Goal: Information Seeking & Learning: Compare options

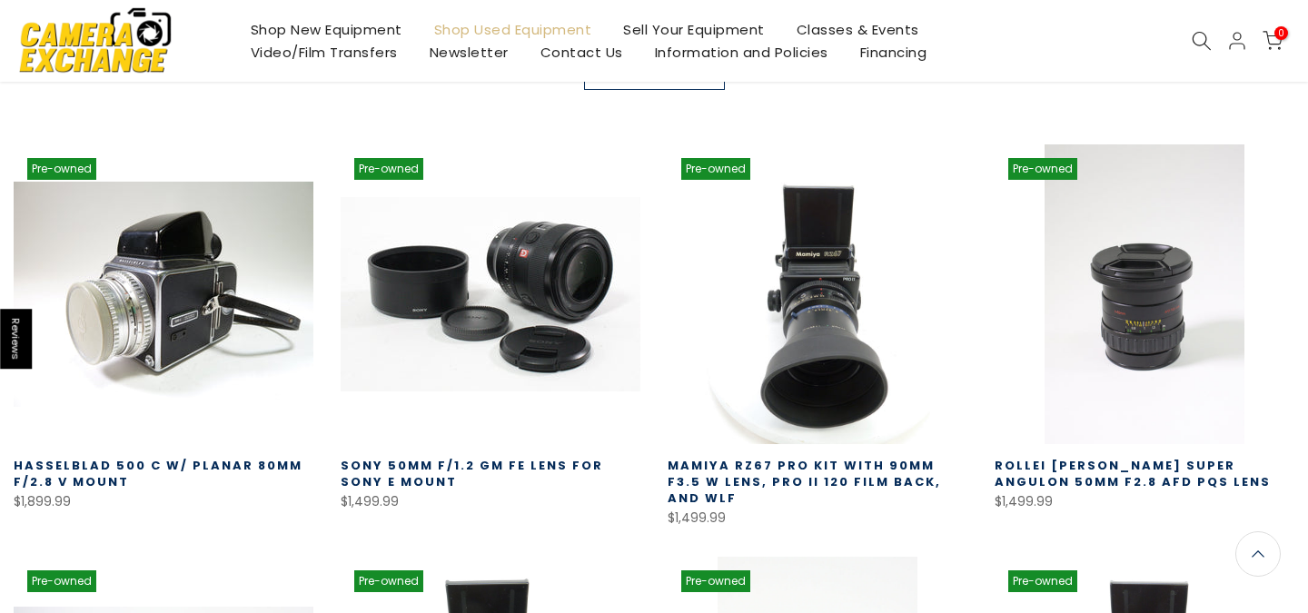
scroll to position [396, 0]
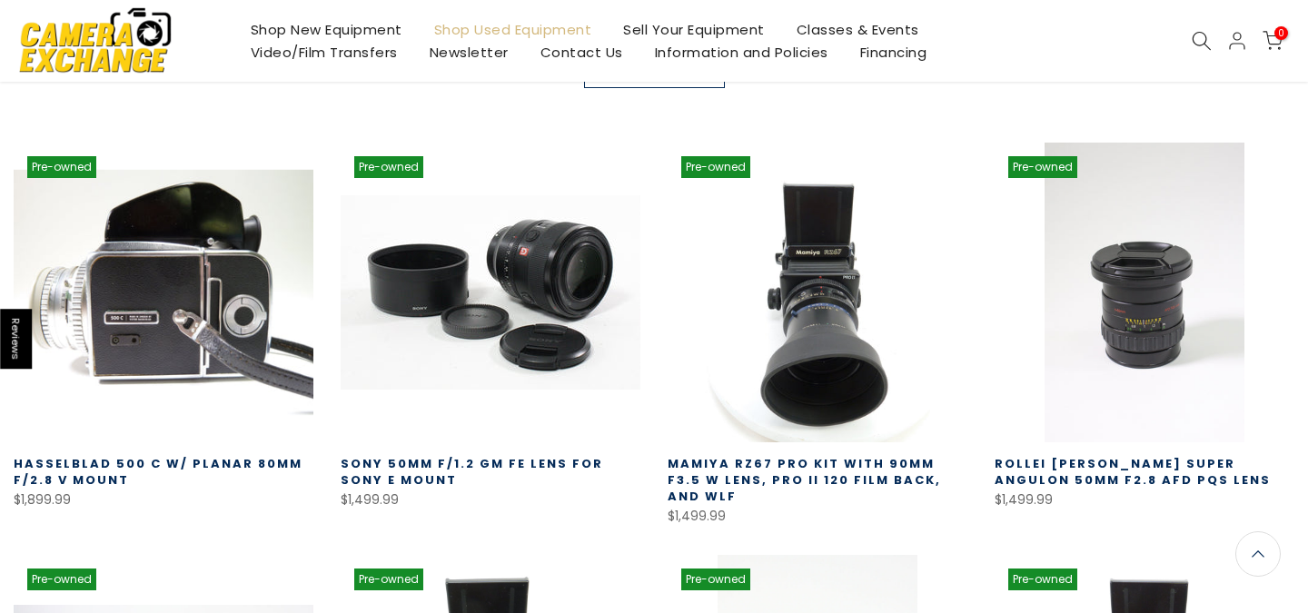
click at [202, 350] on link at bounding box center [164, 293] width 300 height 300
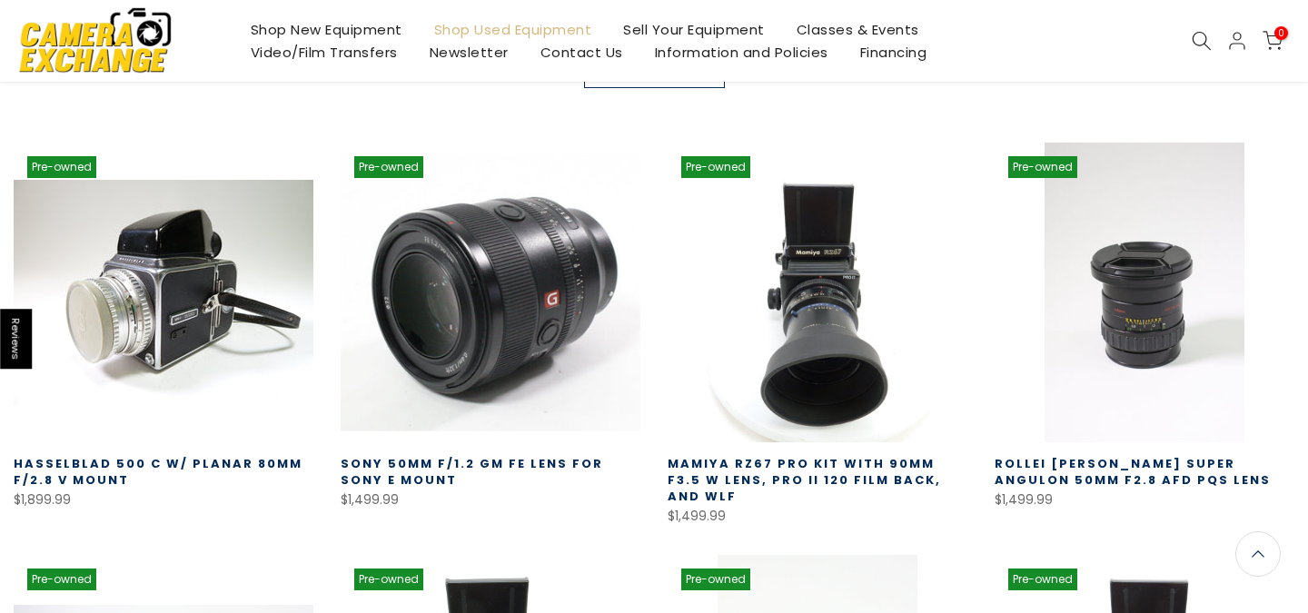
click at [504, 338] on link at bounding box center [490, 293] width 300 height 300
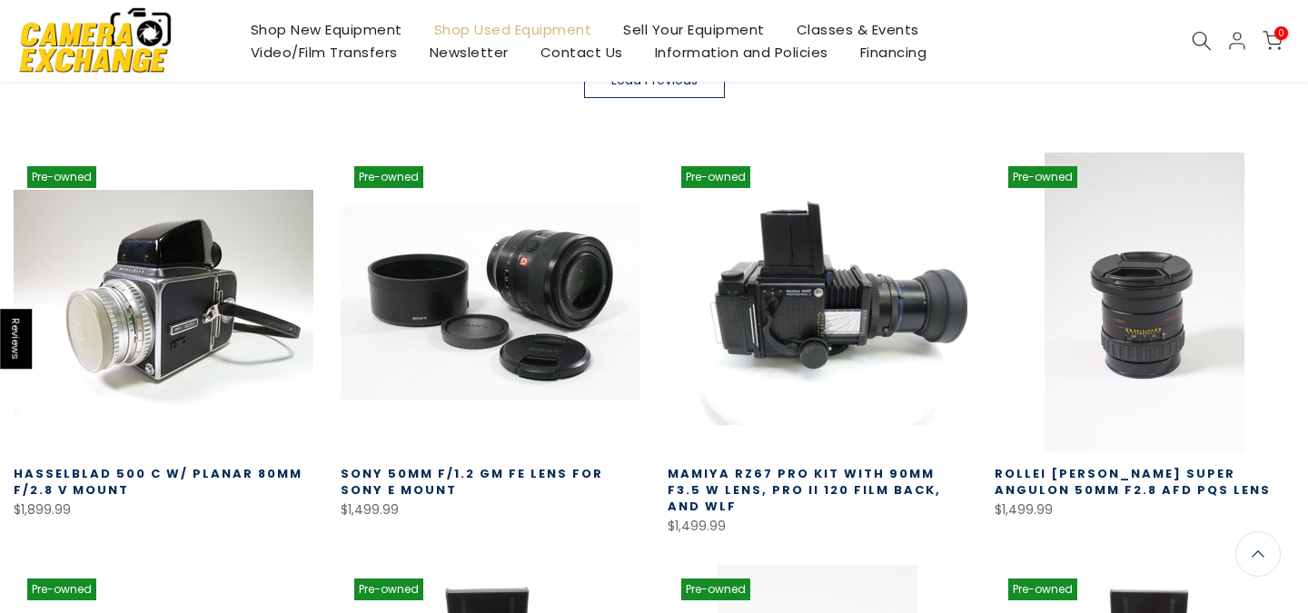
scroll to position [369, 0]
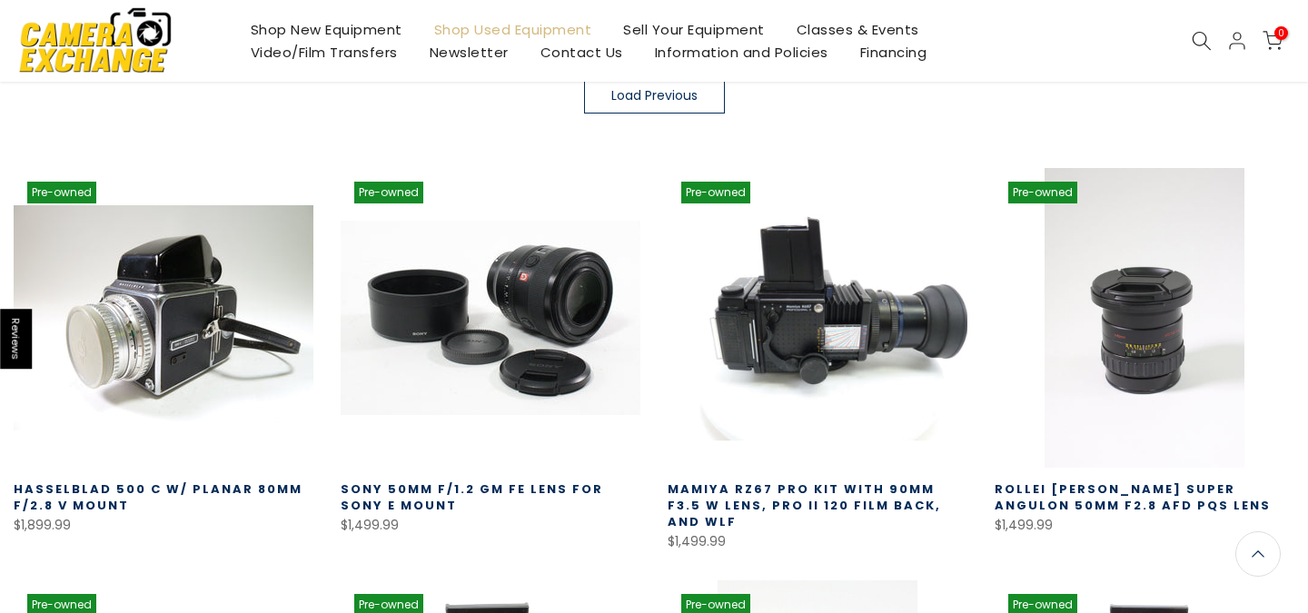
click at [713, 326] on link at bounding box center [817, 318] width 300 height 300
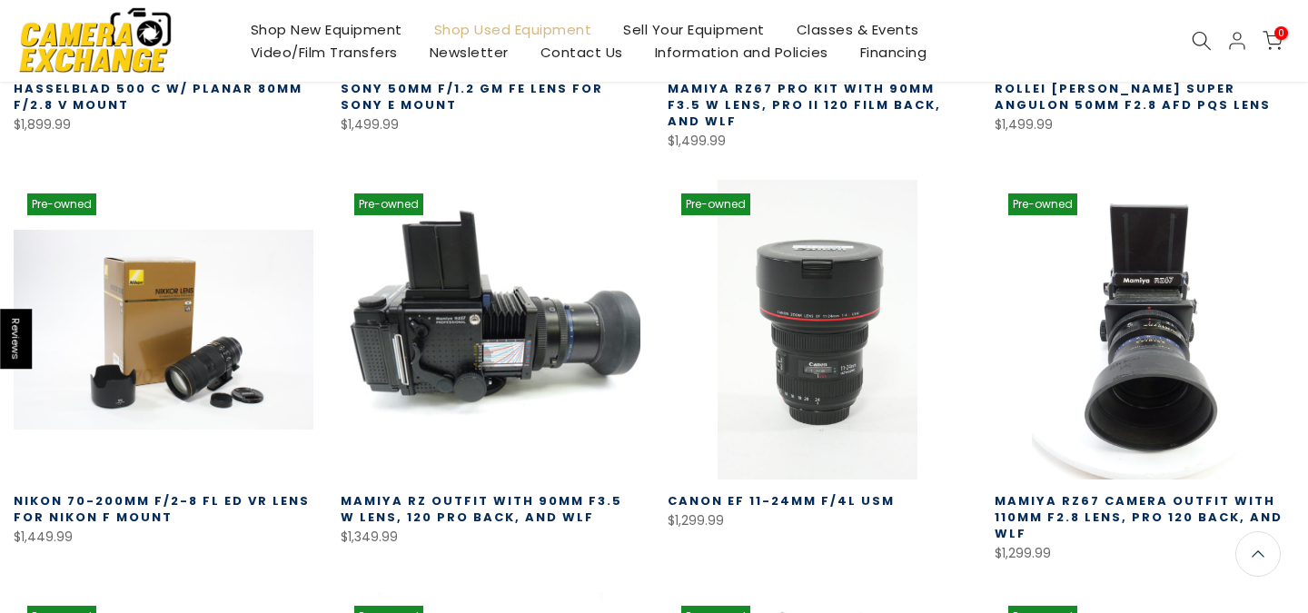
scroll to position [781, 0]
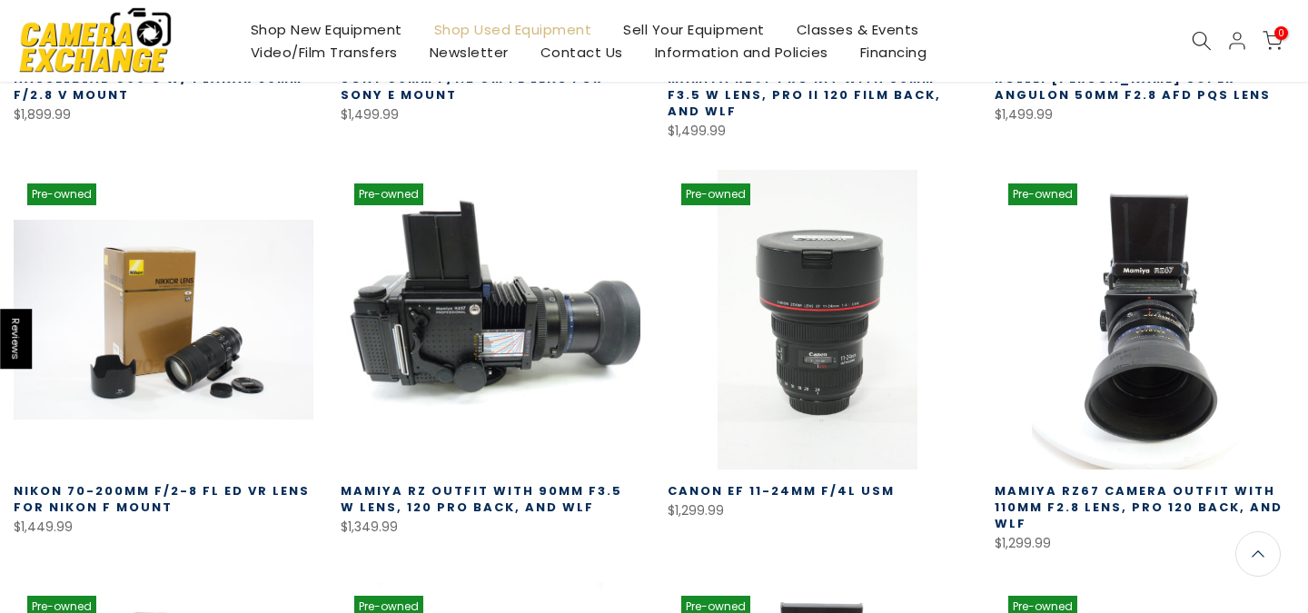
click at [398, 296] on link at bounding box center [490, 320] width 300 height 300
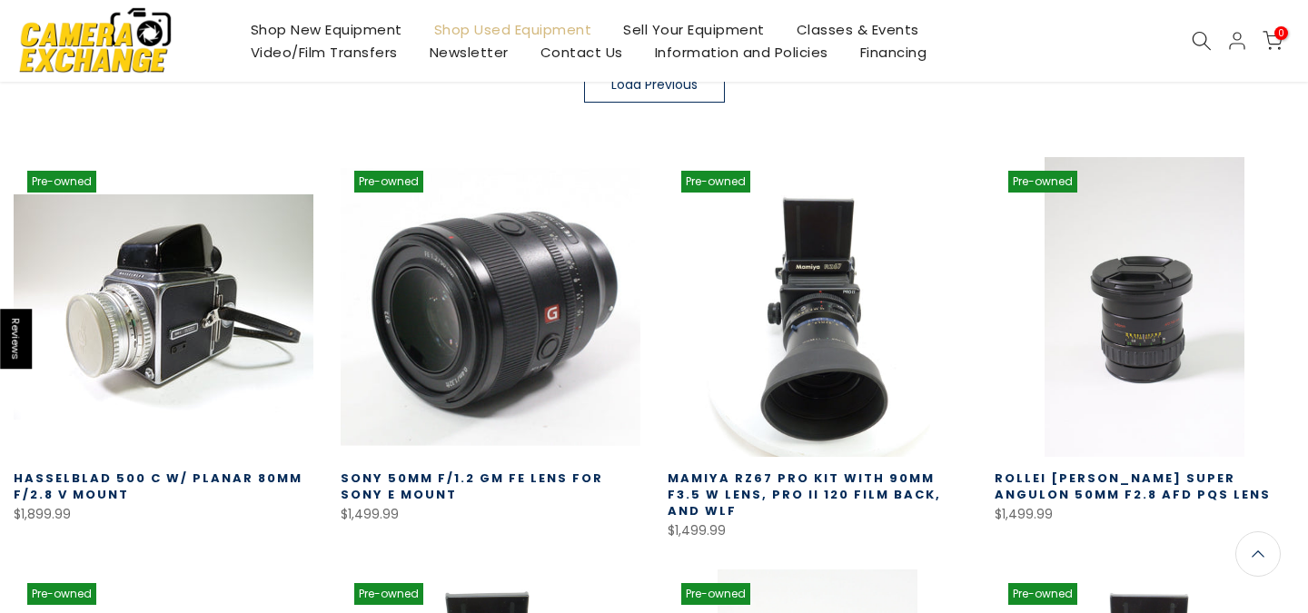
scroll to position [419, 0]
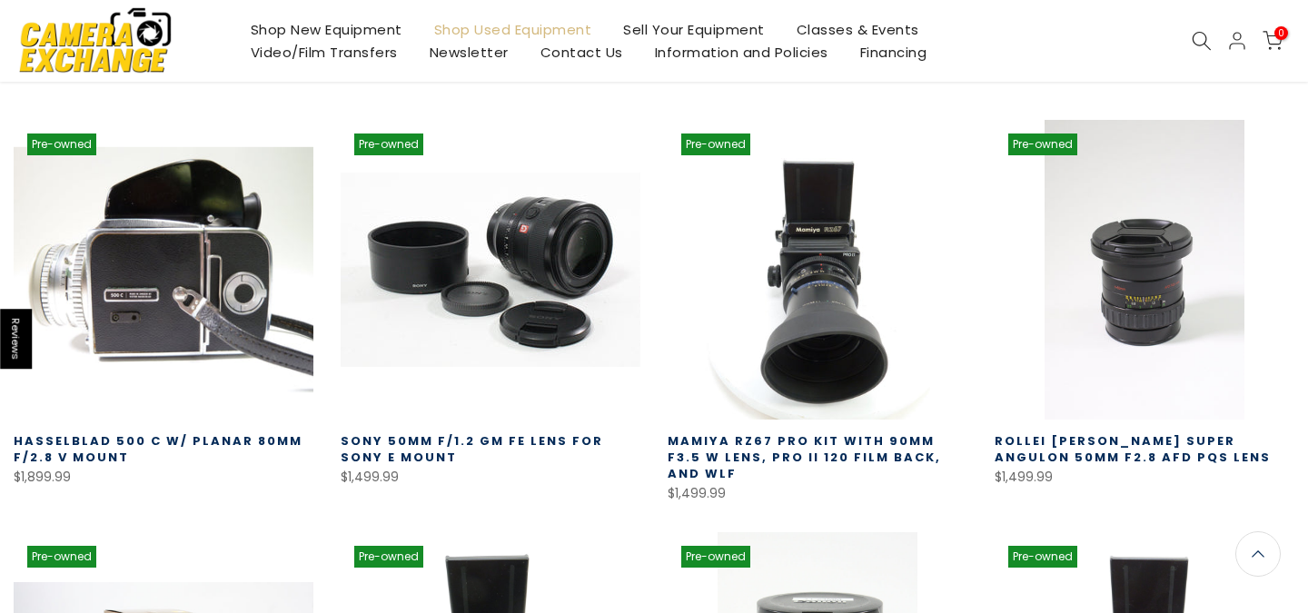
click at [236, 331] on link at bounding box center [164, 270] width 300 height 300
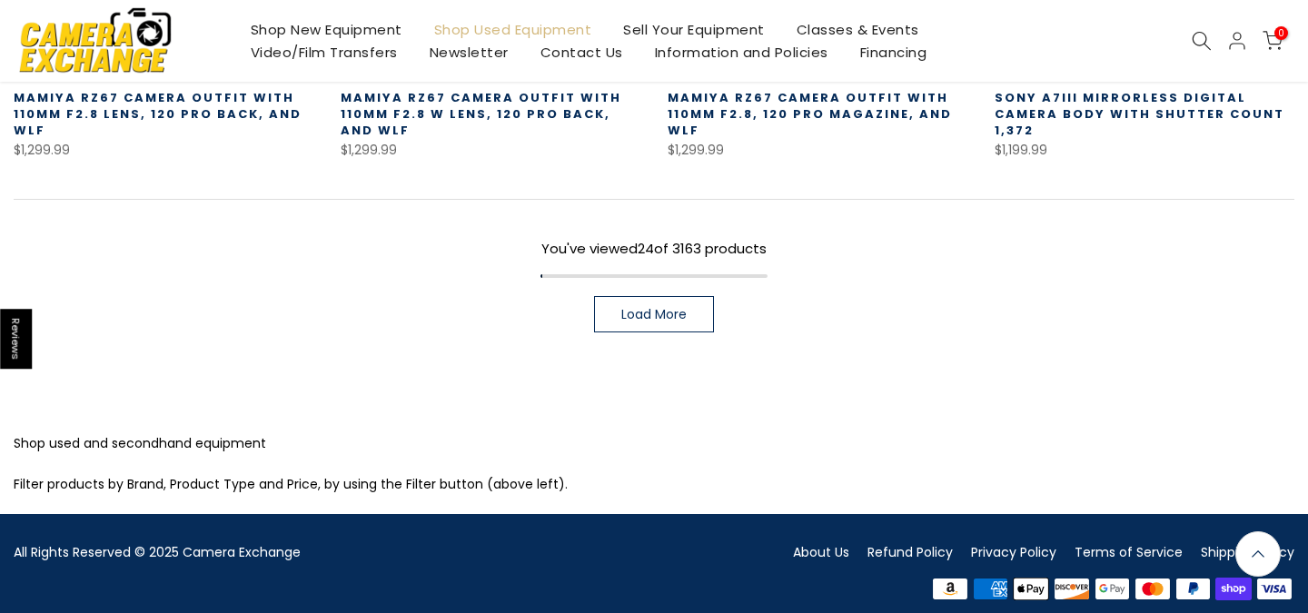
scroll to position [1584, 0]
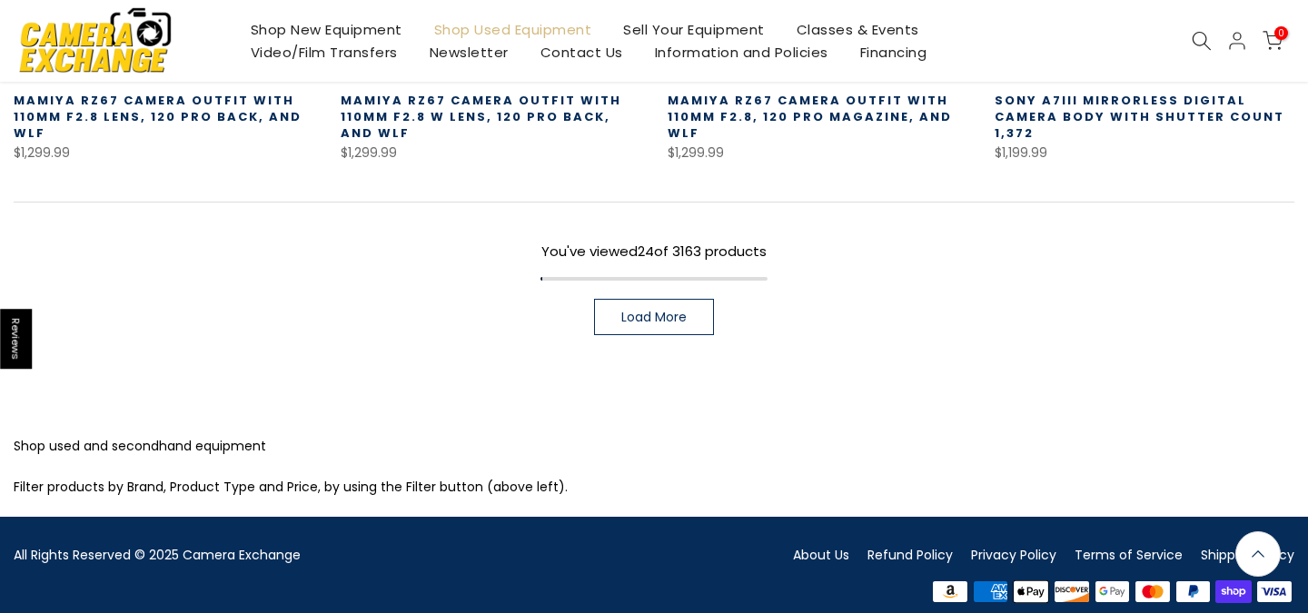
click at [616, 301] on link "Load More" at bounding box center [654, 317] width 120 height 36
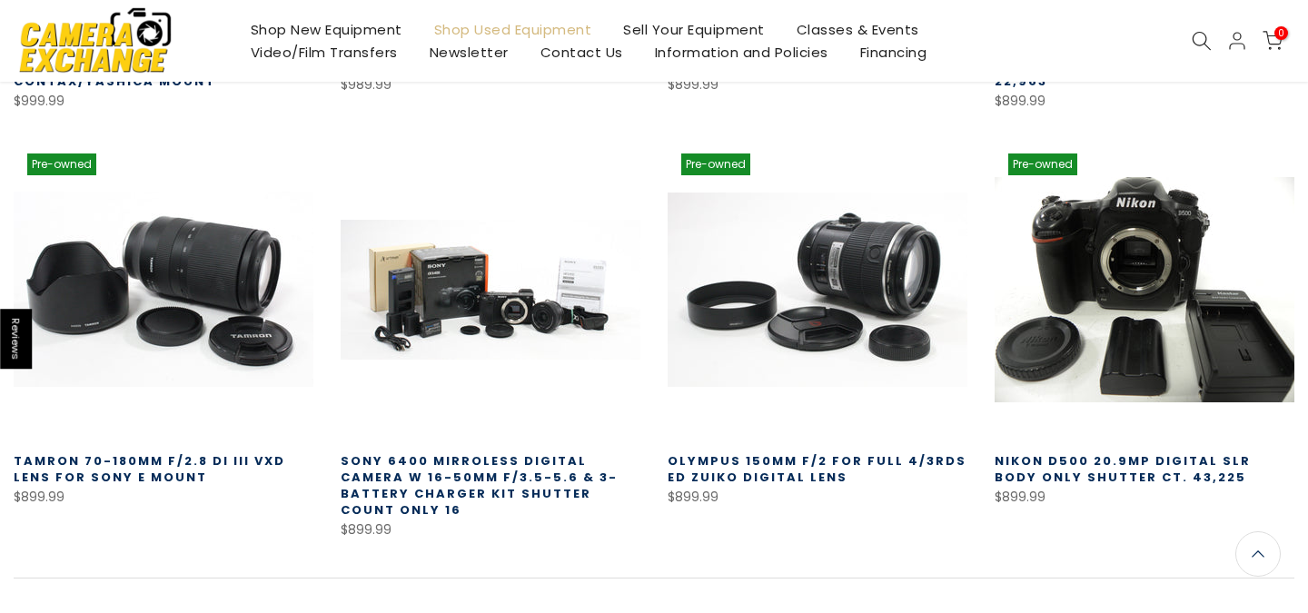
scroll to position [2459, 0]
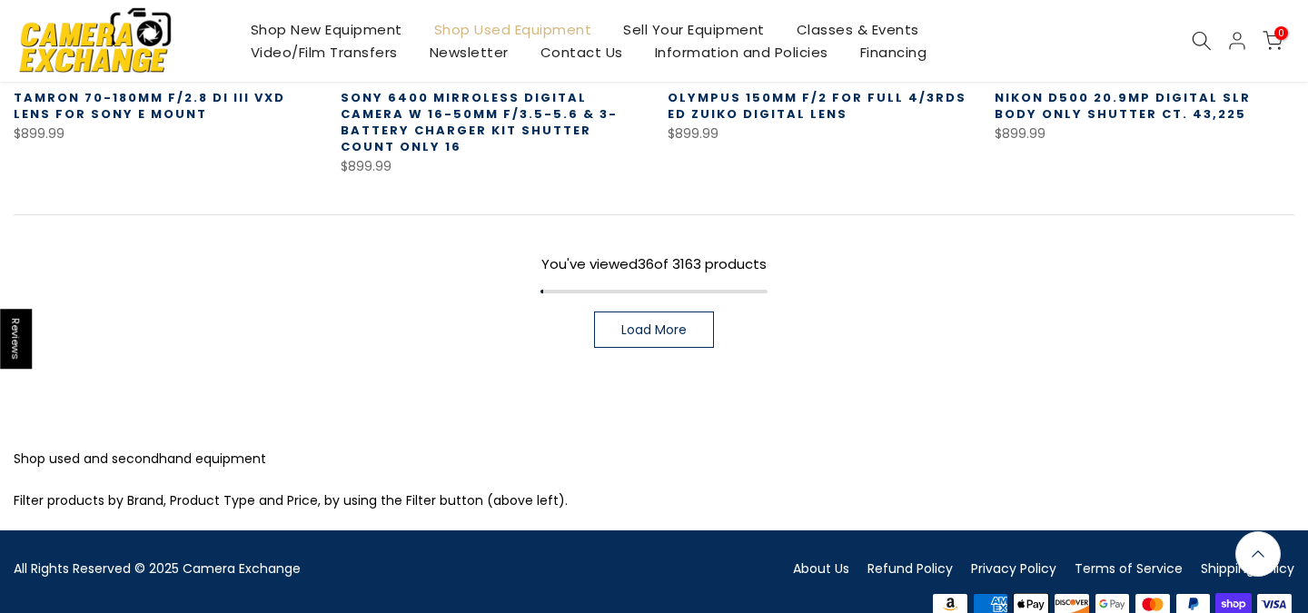
click at [619, 311] on link "Load More" at bounding box center [654, 329] width 120 height 36
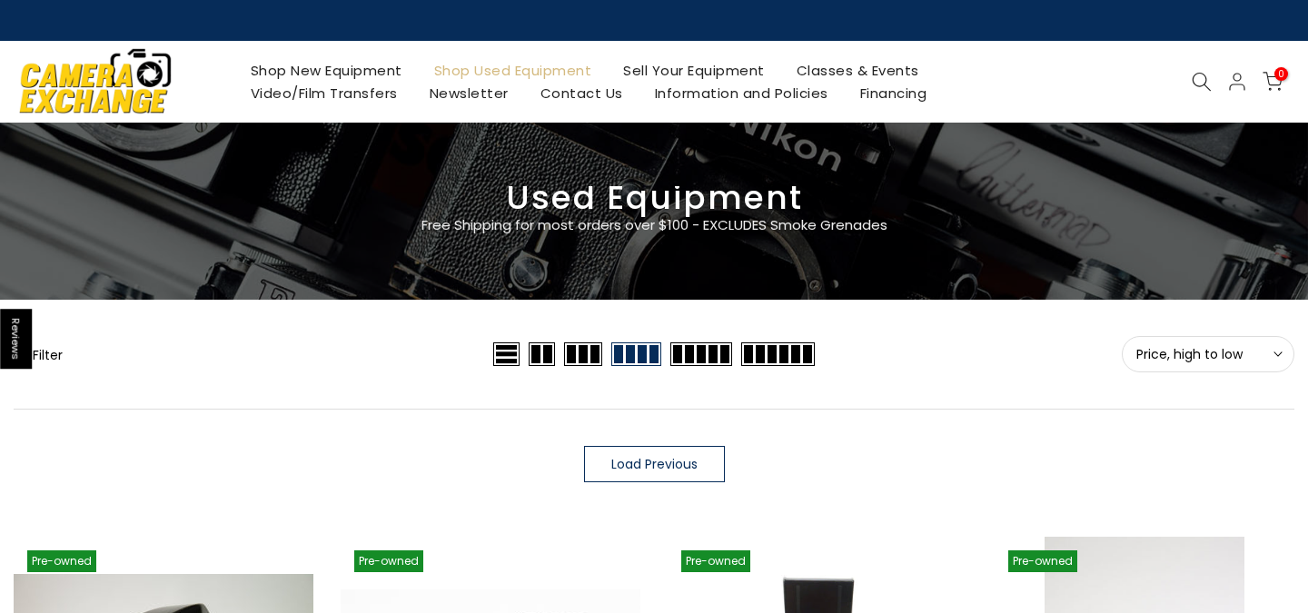
click at [1198, 79] on icon at bounding box center [1201, 82] width 20 height 20
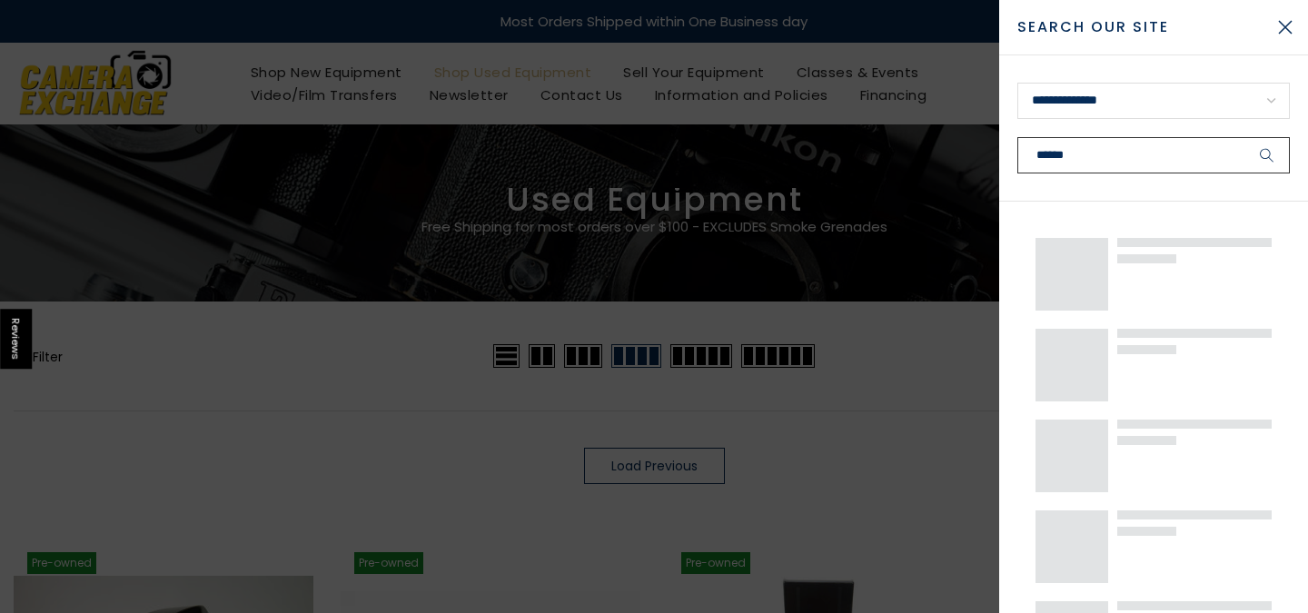
type input "******"
click at [1267, 155] on button "submit" at bounding box center [1266, 155] width 45 height 36
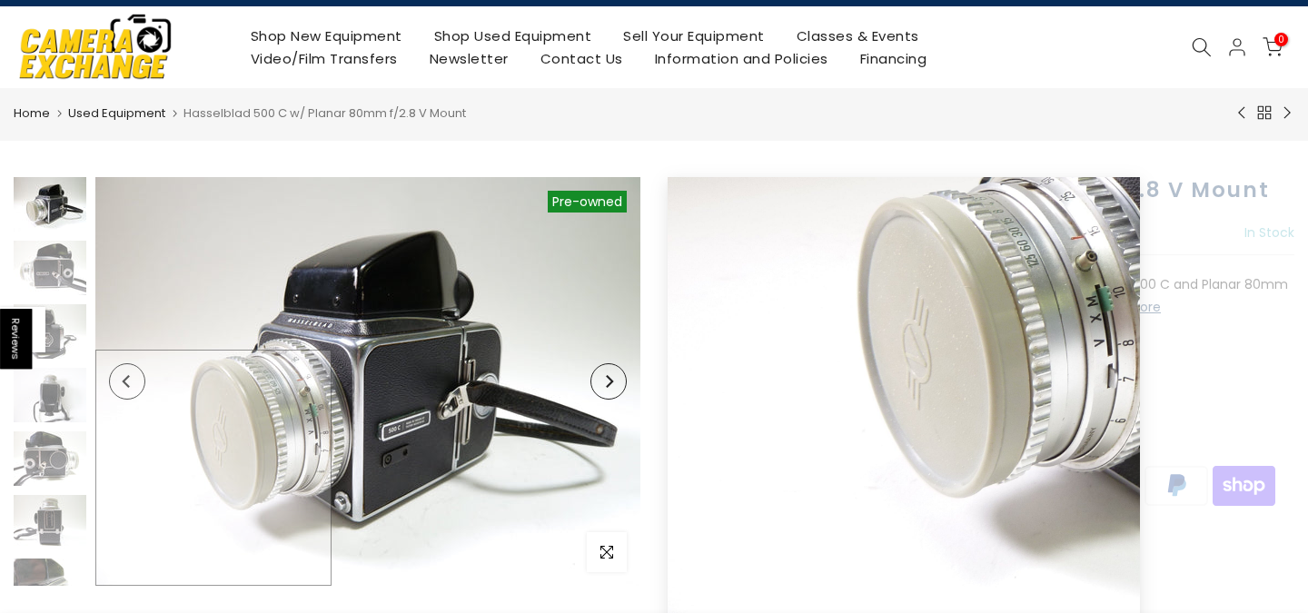
scroll to position [38, 0]
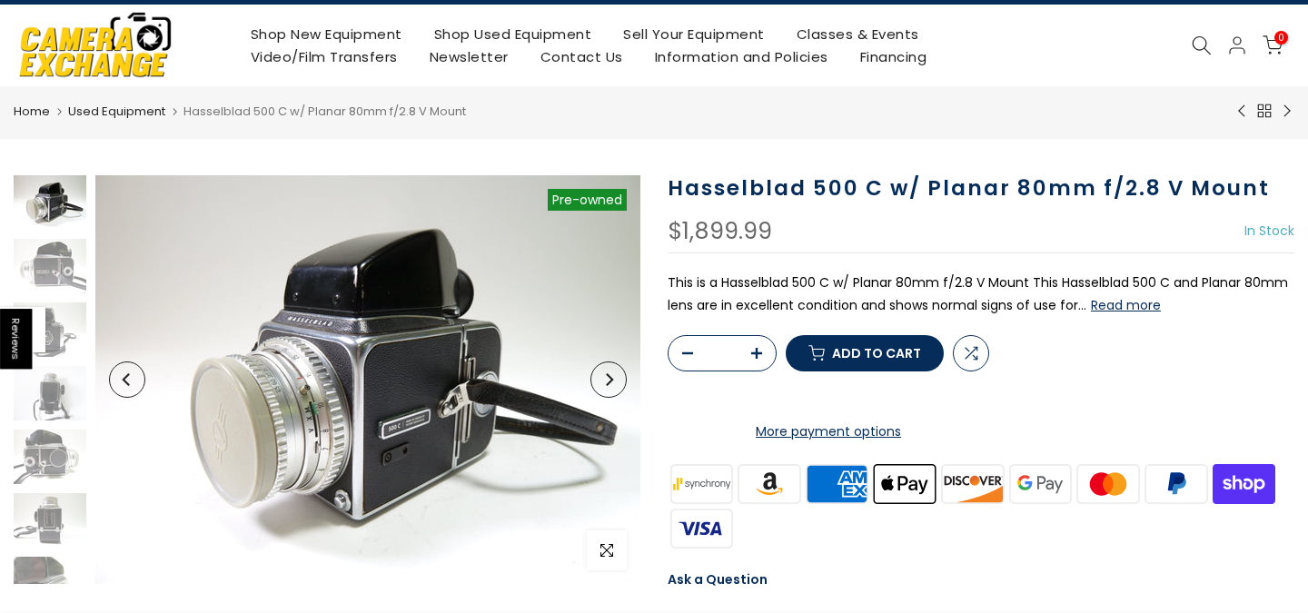
click at [1101, 303] on button "Read more" at bounding box center [1125, 305] width 70 height 16
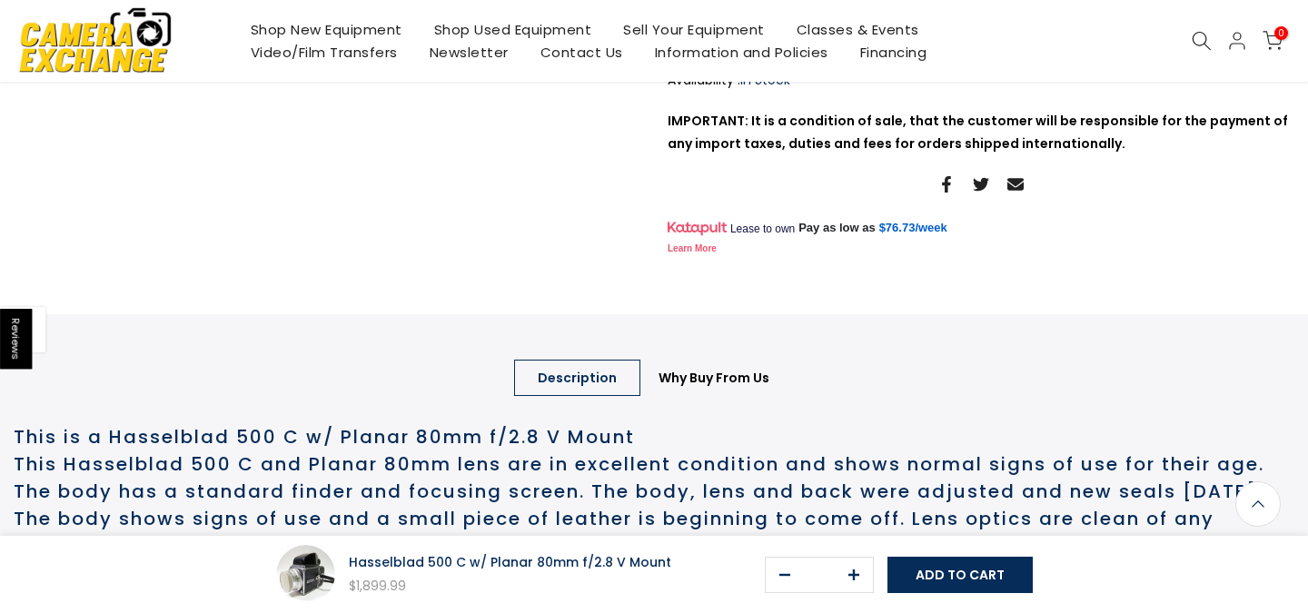
scroll to position [308, 0]
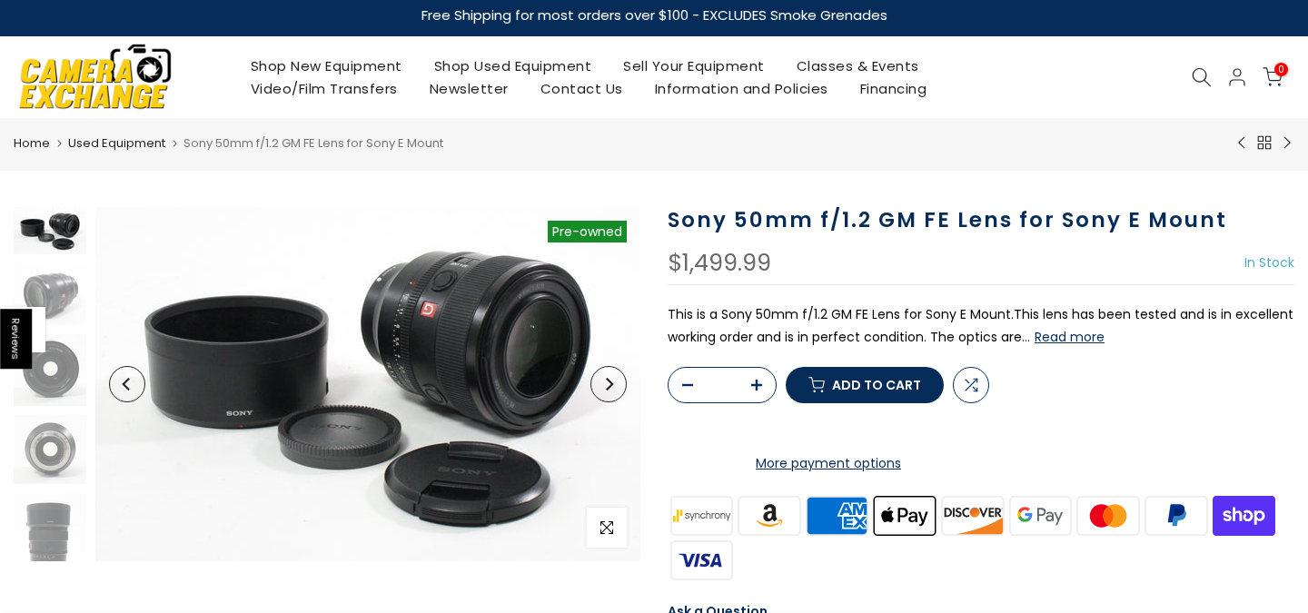
scroll to position [10, 0]
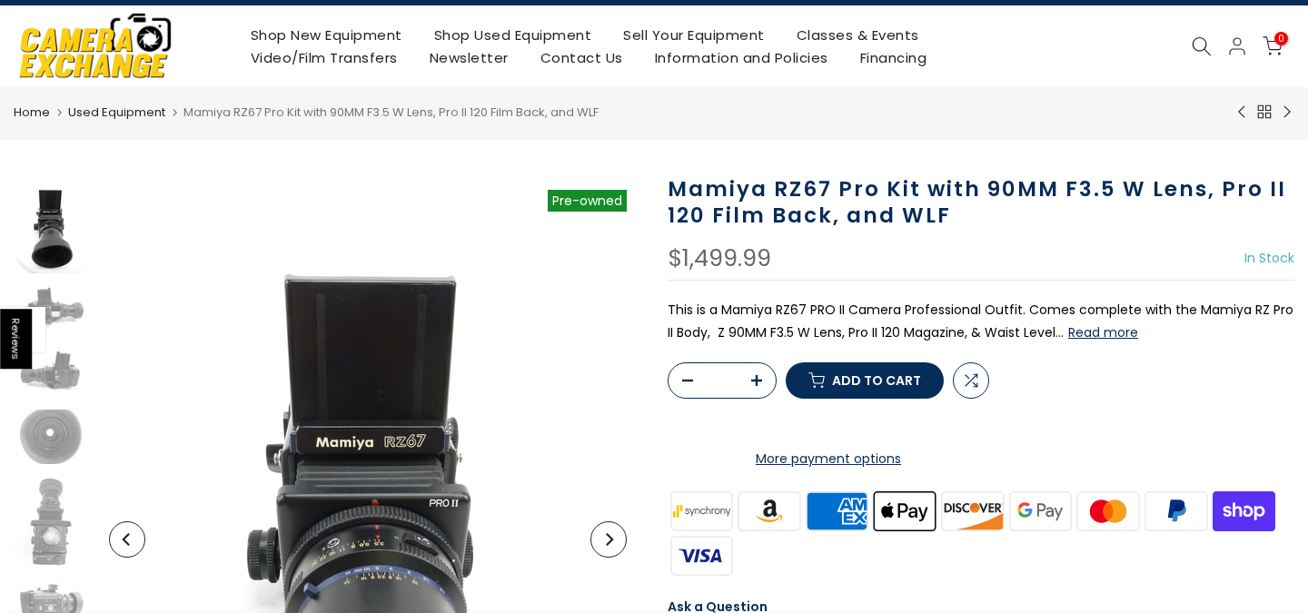
scroll to position [40, 0]
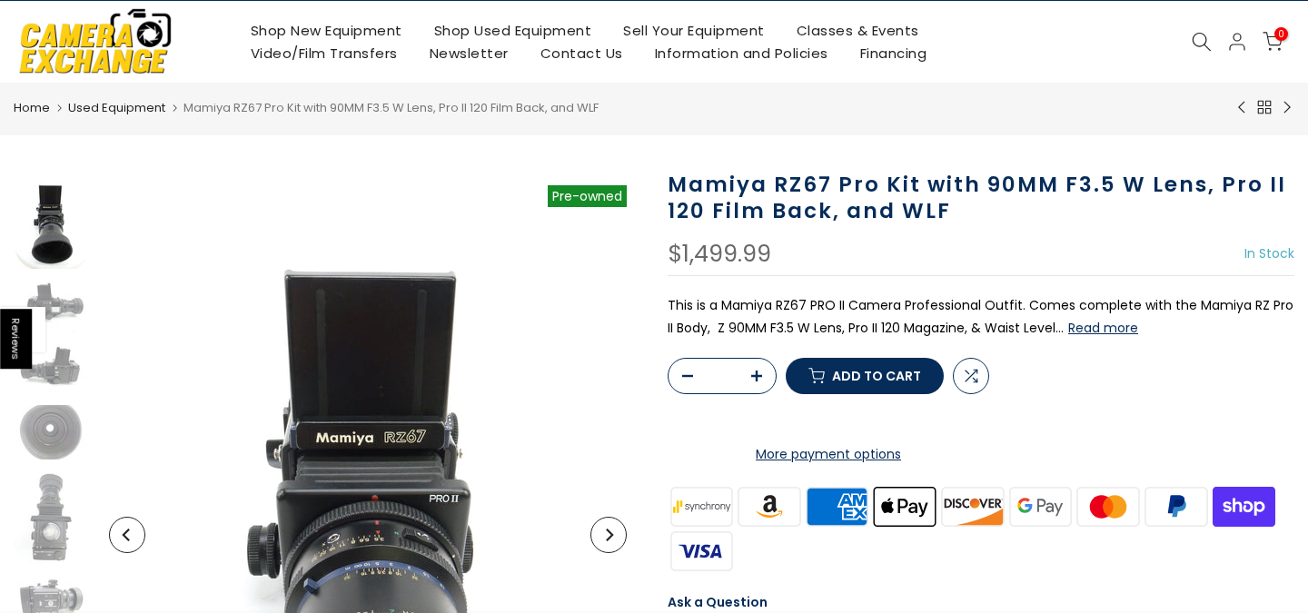
click at [1074, 327] on button "Read more" at bounding box center [1103, 328] width 70 height 16
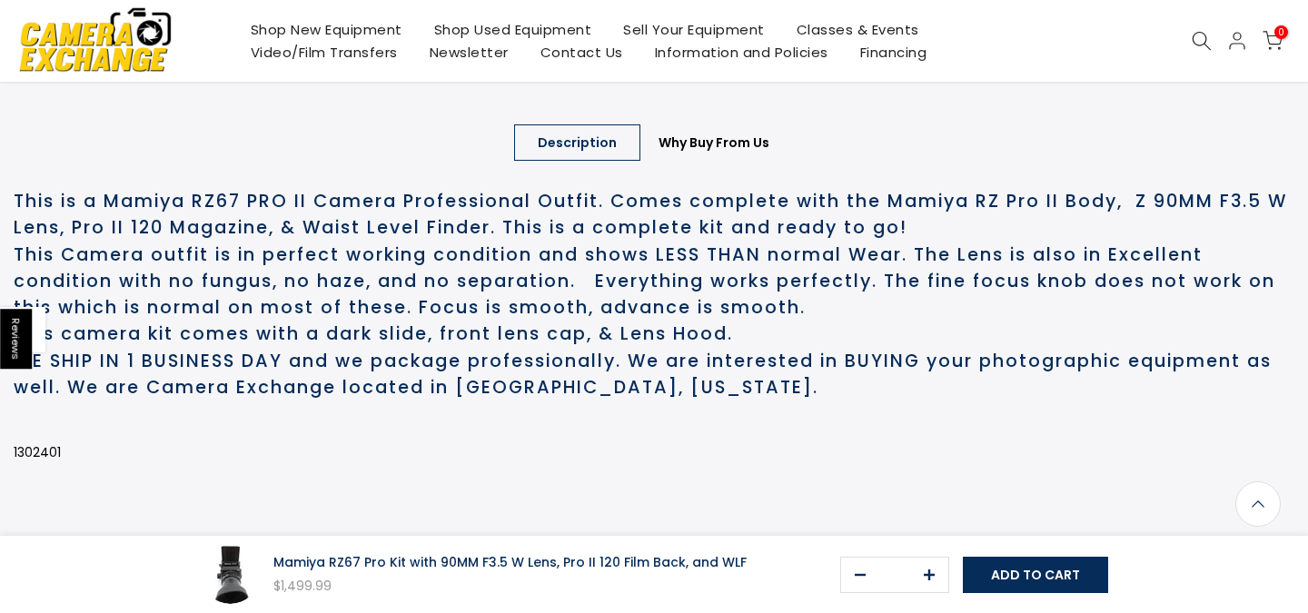
scroll to position [876, 0]
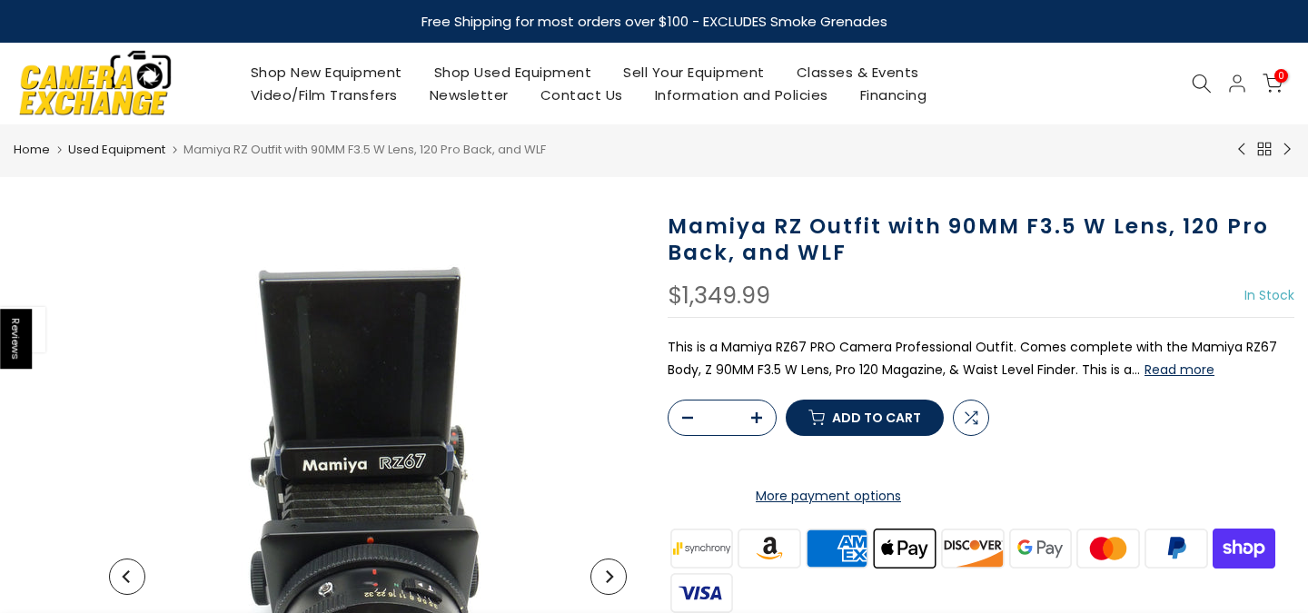
scroll to position [5, 0]
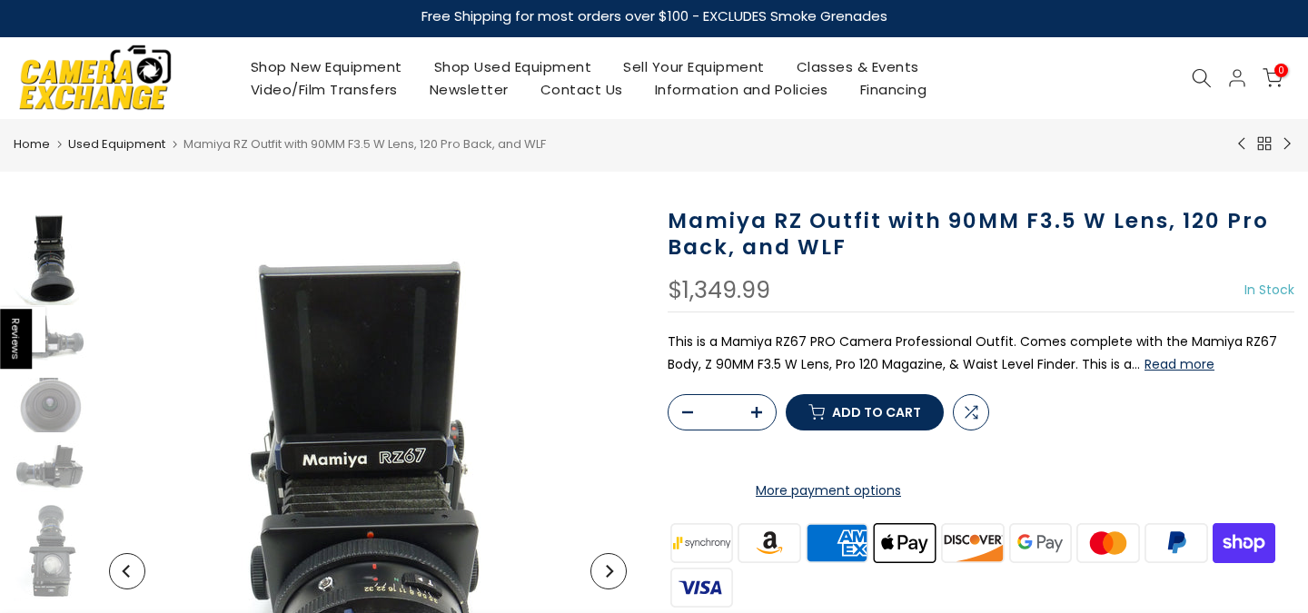
click at [1166, 364] on button "Read more" at bounding box center [1179, 364] width 70 height 16
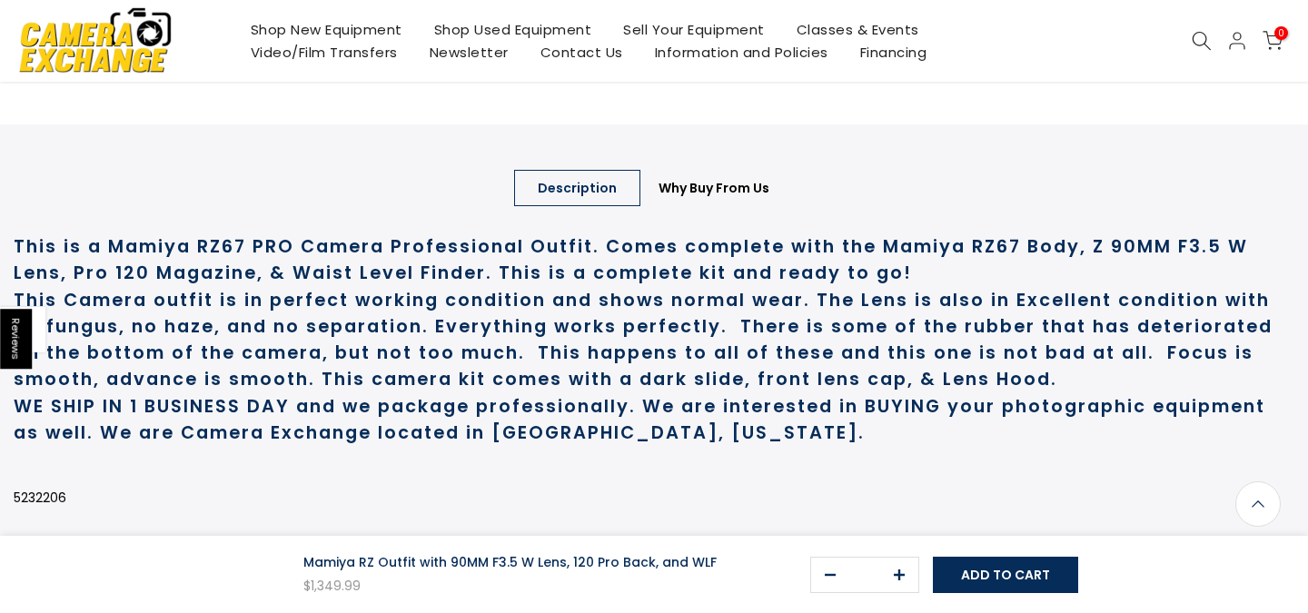
scroll to position [1014, 0]
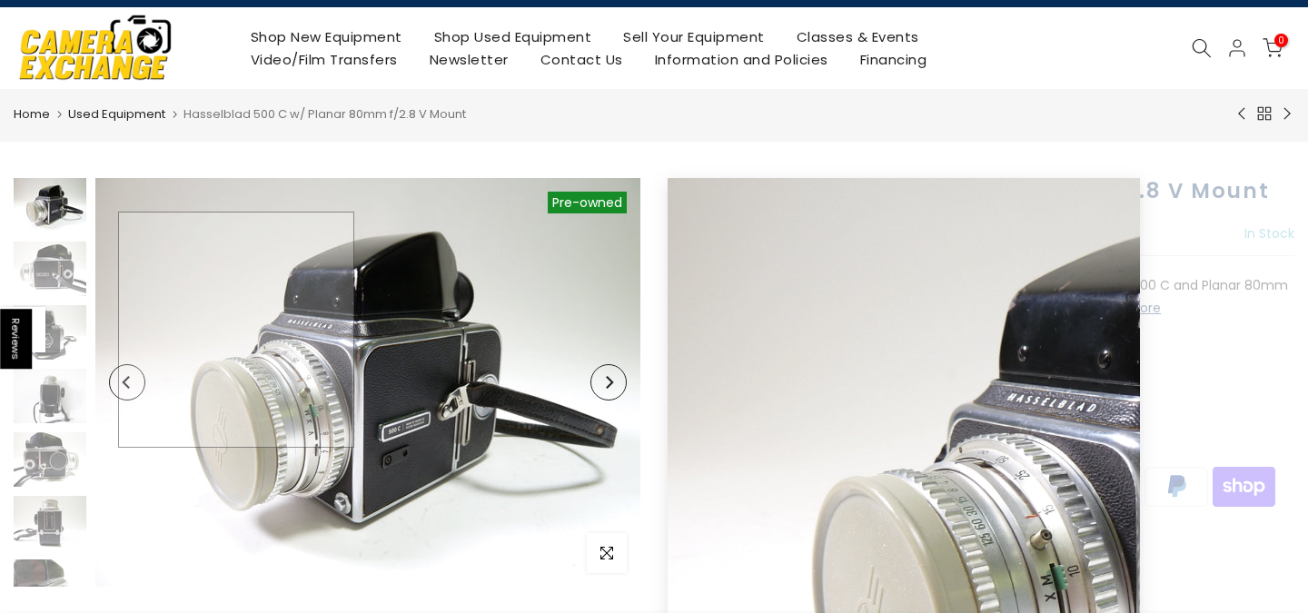
scroll to position [35, 0]
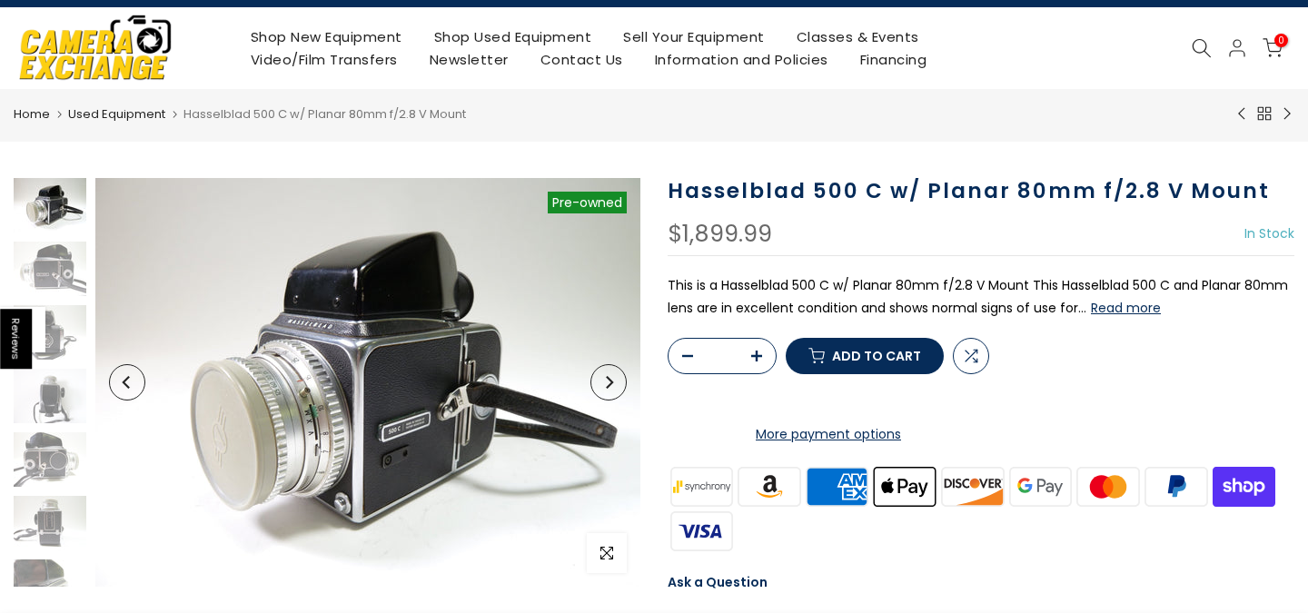
click at [1133, 303] on button "Read more" at bounding box center [1125, 308] width 70 height 16
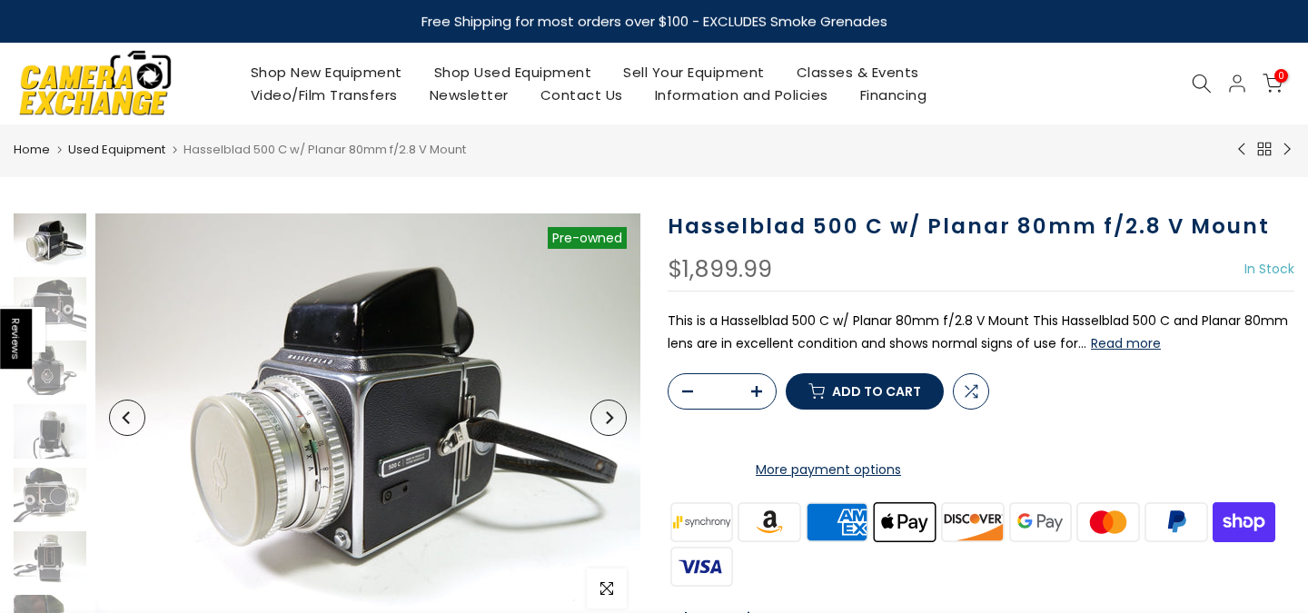
scroll to position [0, 0]
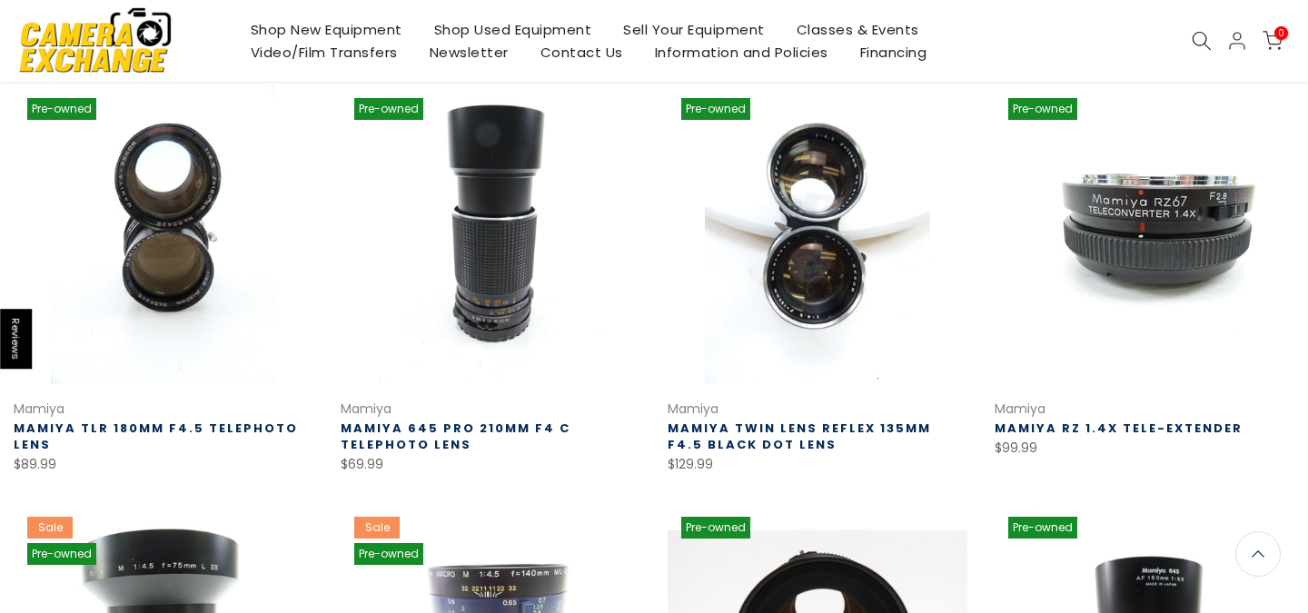
scroll to position [289, 0]
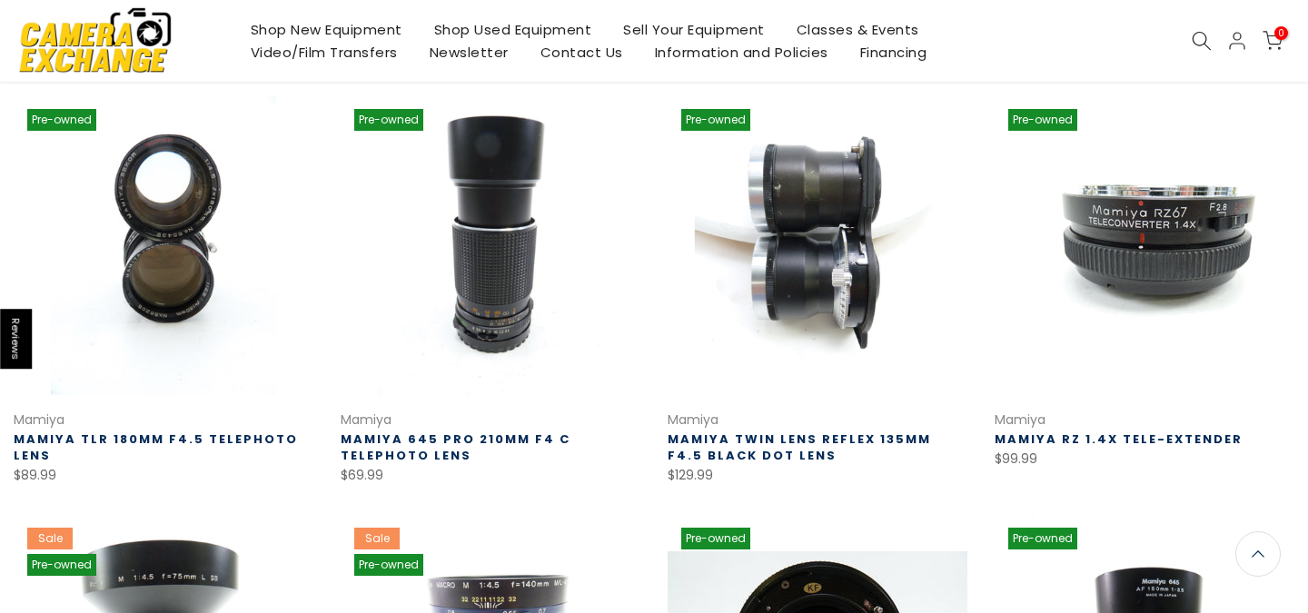
click at [858, 357] on link at bounding box center [817, 245] width 300 height 300
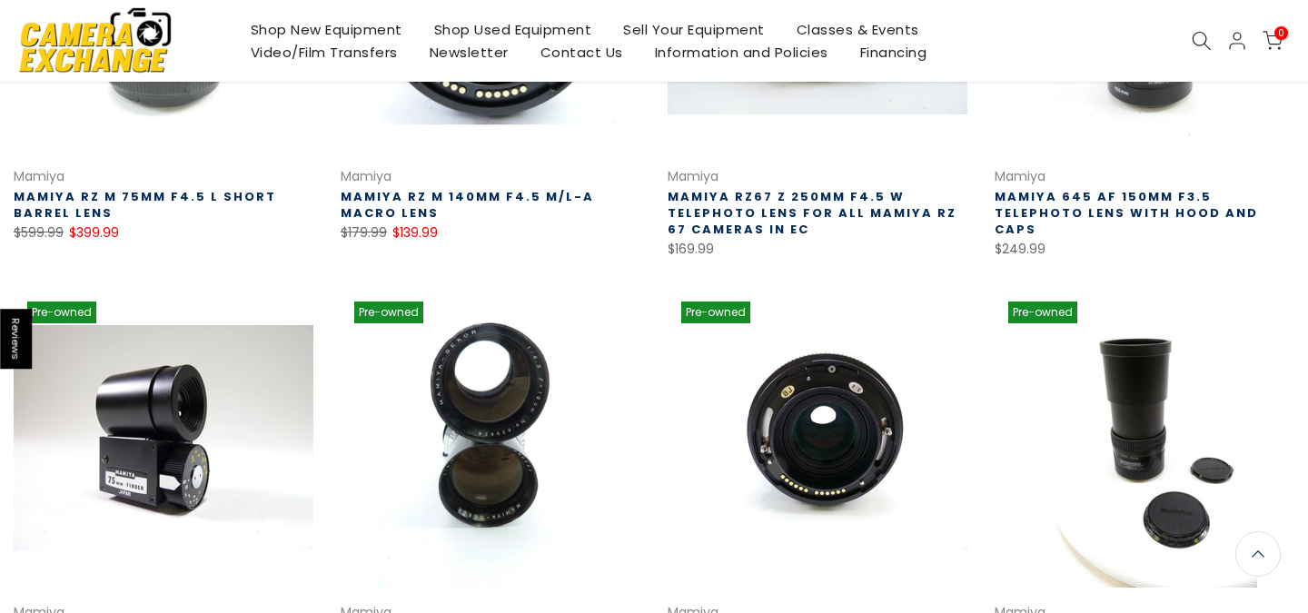
scroll to position [1058, 0]
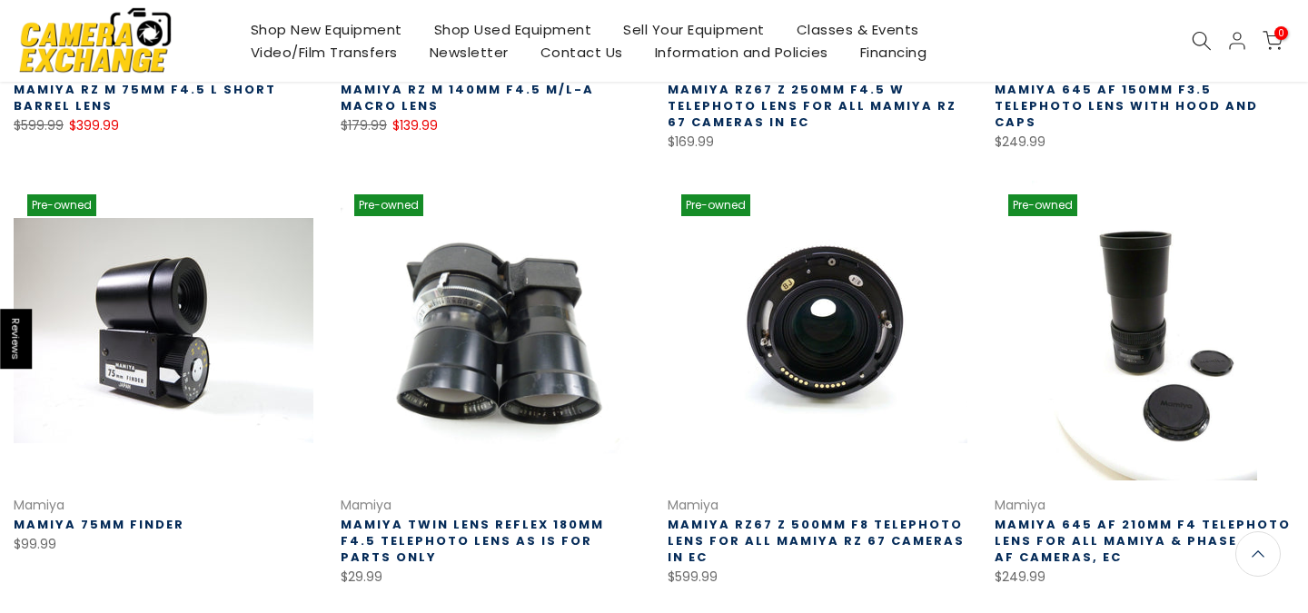
click at [523, 408] on link at bounding box center [490, 331] width 300 height 300
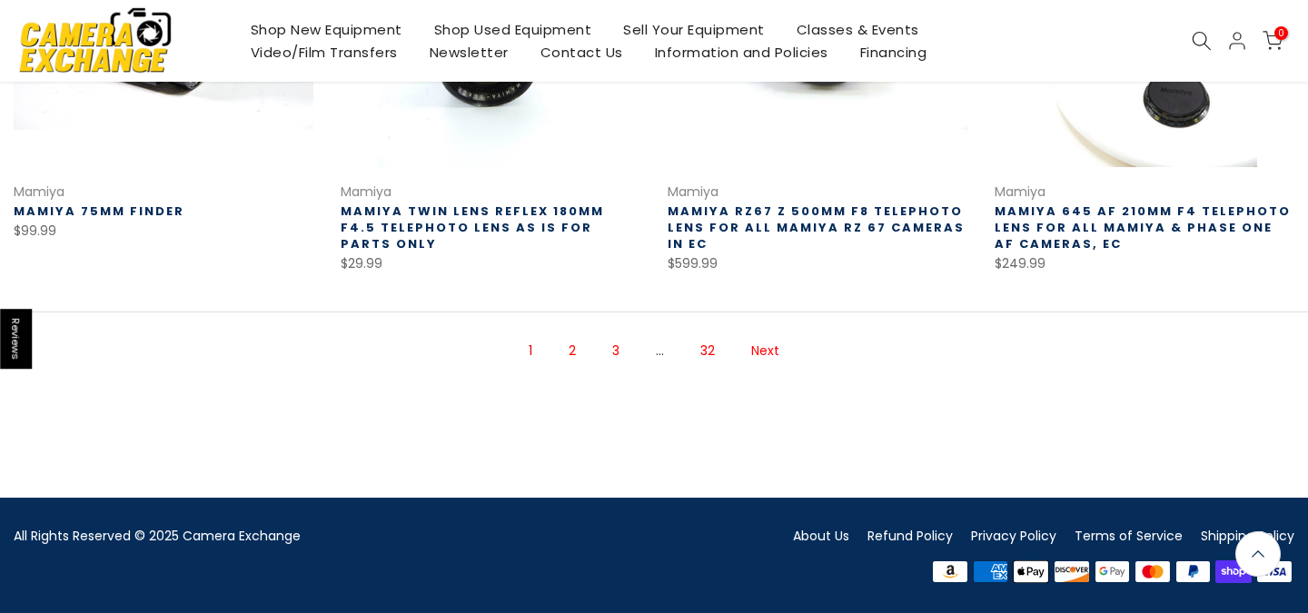
scroll to position [1367, 0]
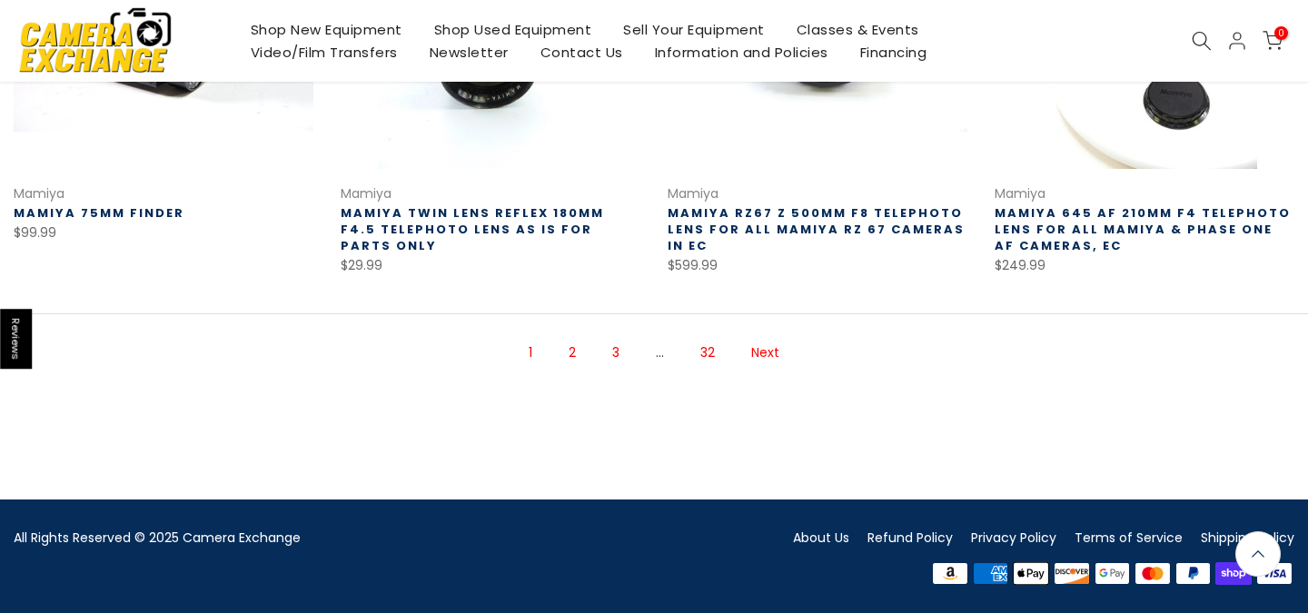
click at [764, 356] on link "Next" at bounding box center [765, 353] width 46 height 32
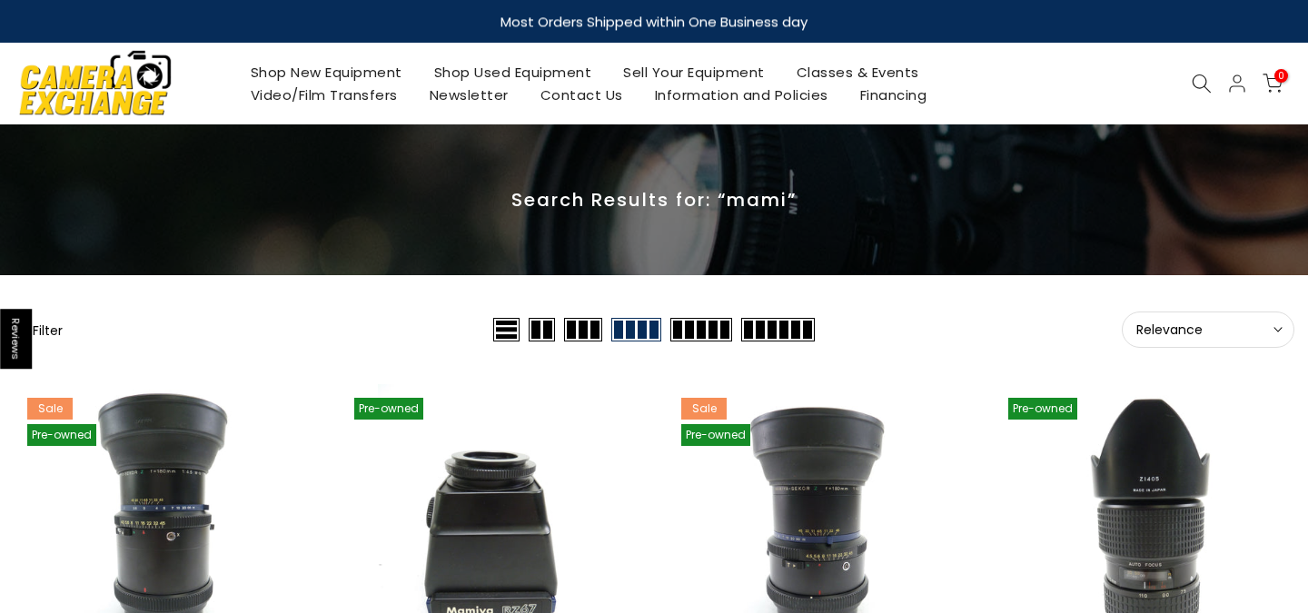
click at [1206, 74] on icon at bounding box center [1201, 84] width 20 height 20
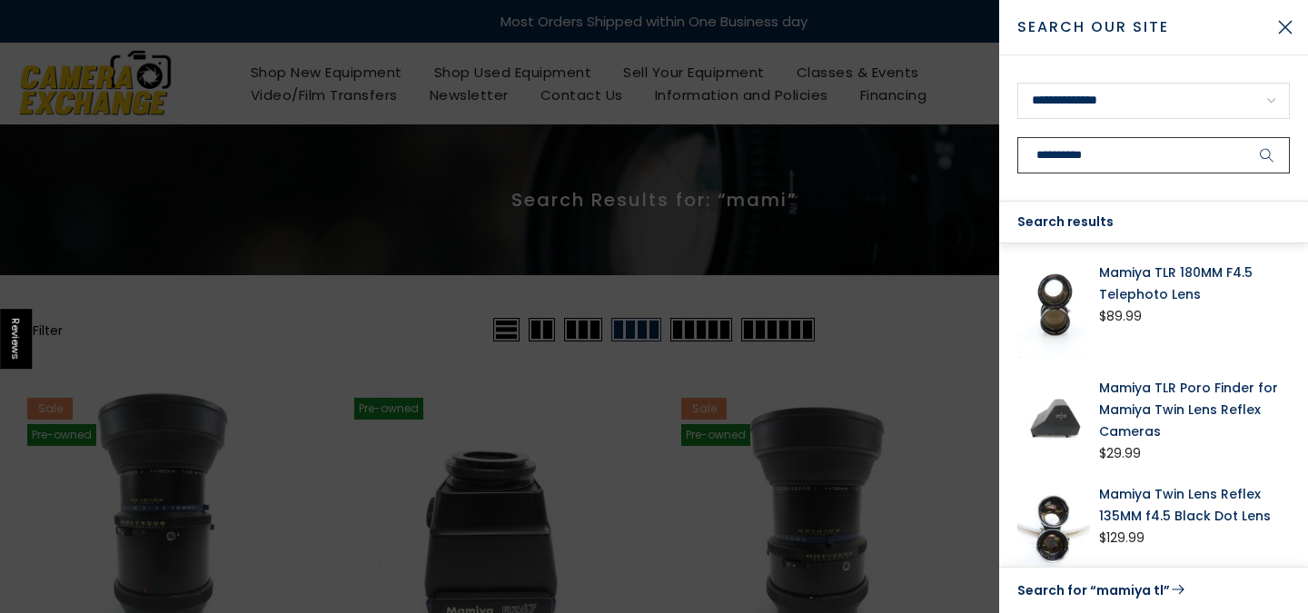
type input "**********"
click at [1267, 155] on button "submit" at bounding box center [1266, 155] width 45 height 36
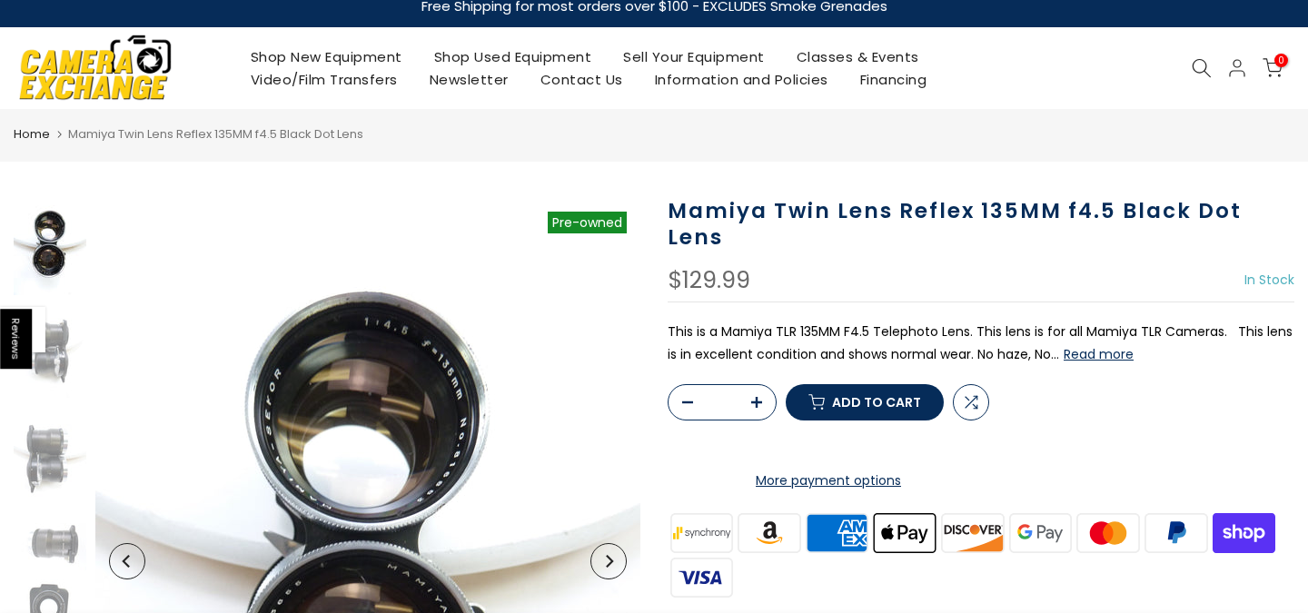
scroll to position [22, 0]
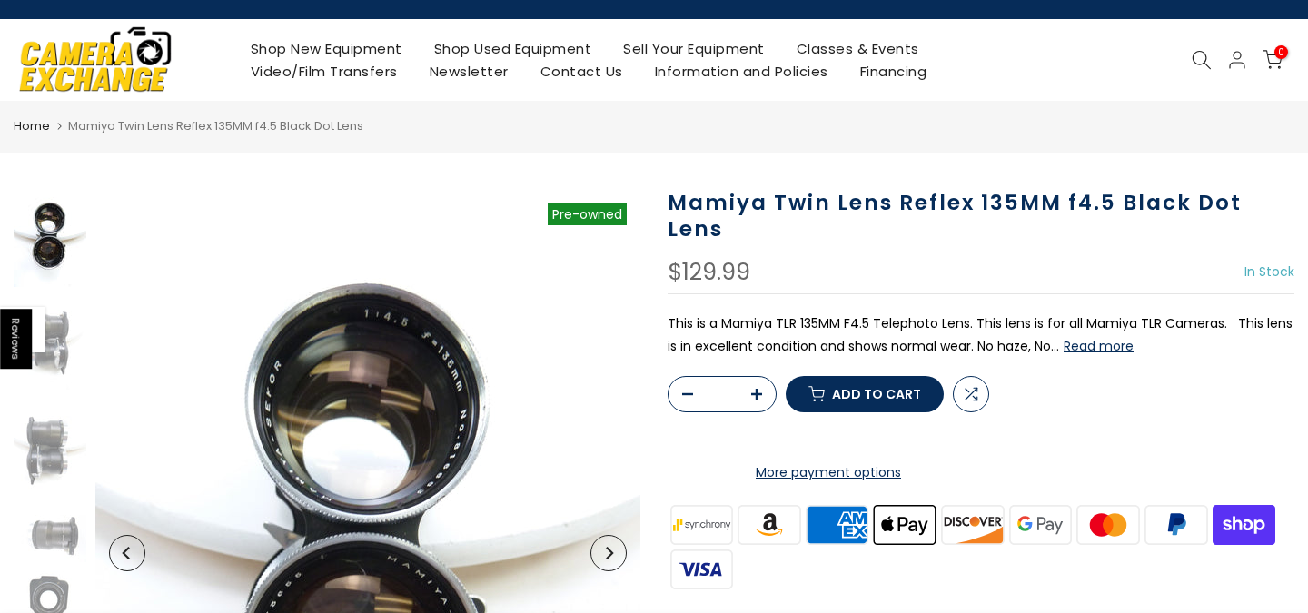
click at [1110, 348] on button "Read more" at bounding box center [1098, 346] width 70 height 16
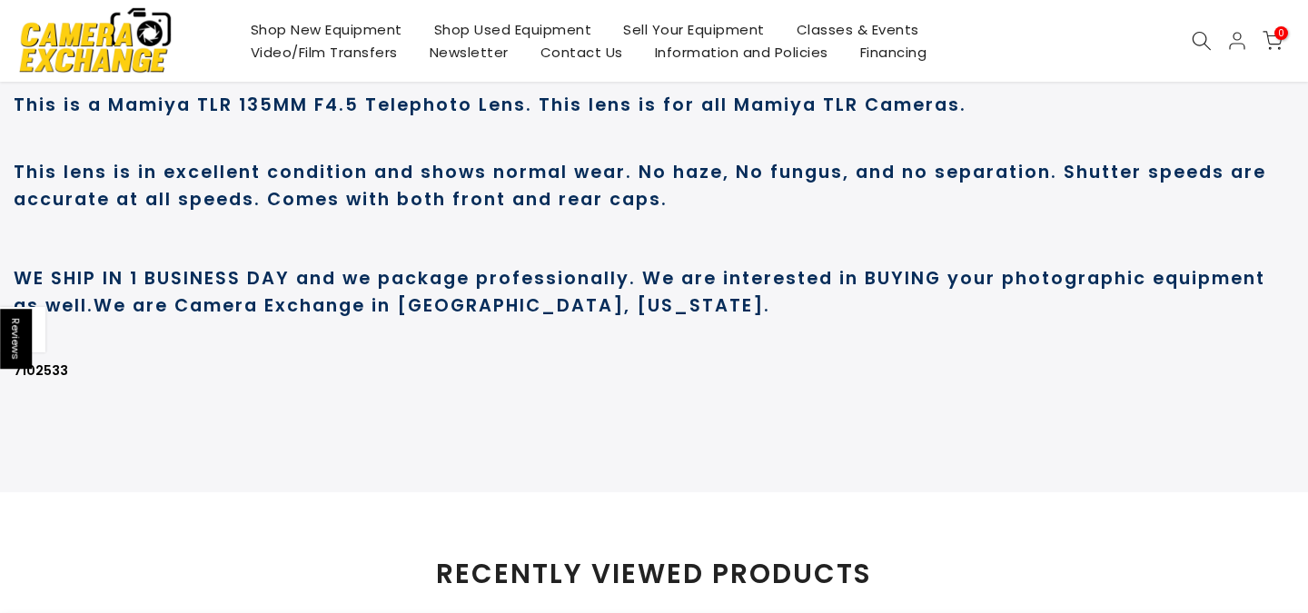
scroll to position [1012, 0]
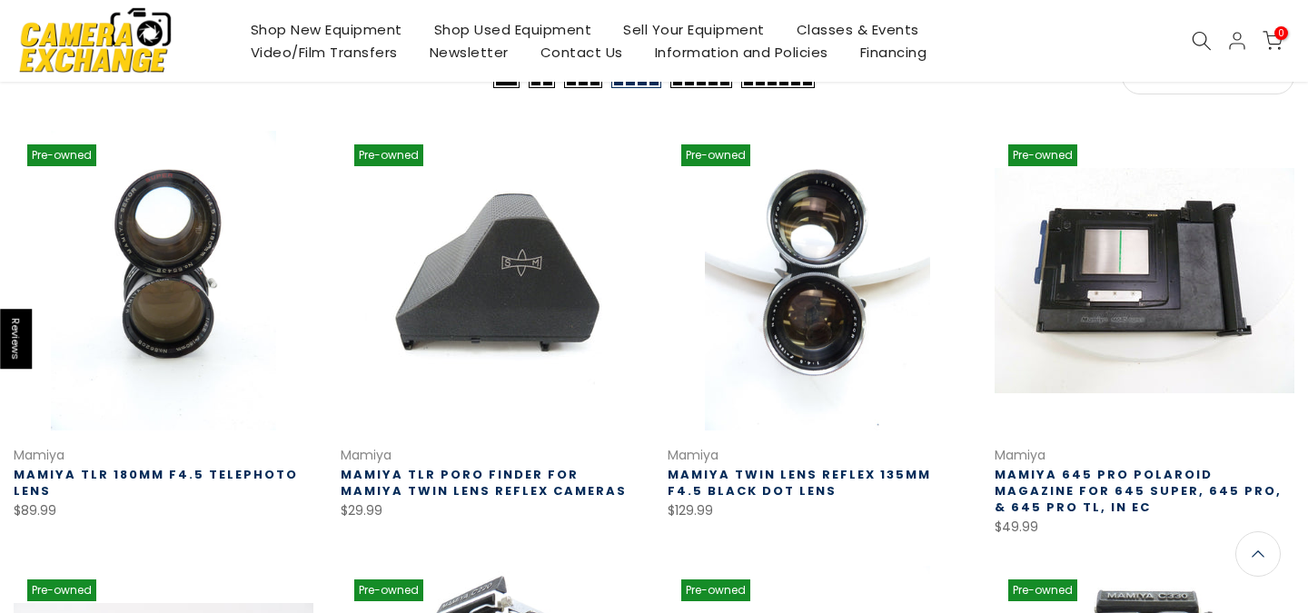
scroll to position [254, 0]
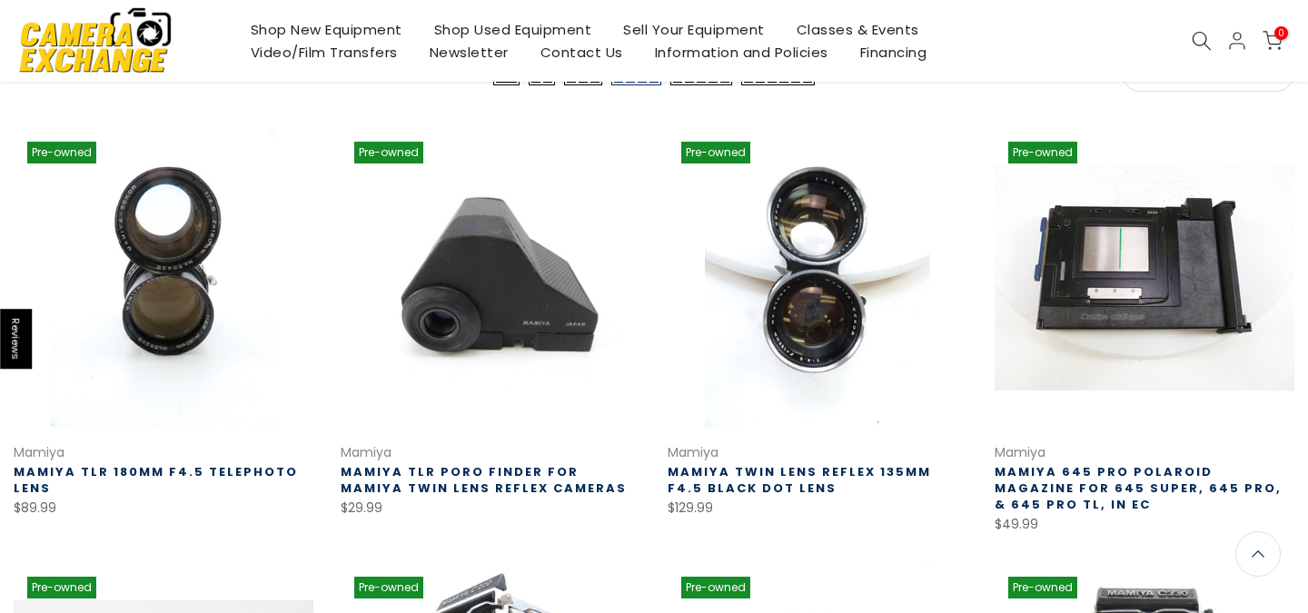
click at [513, 301] on link at bounding box center [490, 278] width 300 height 300
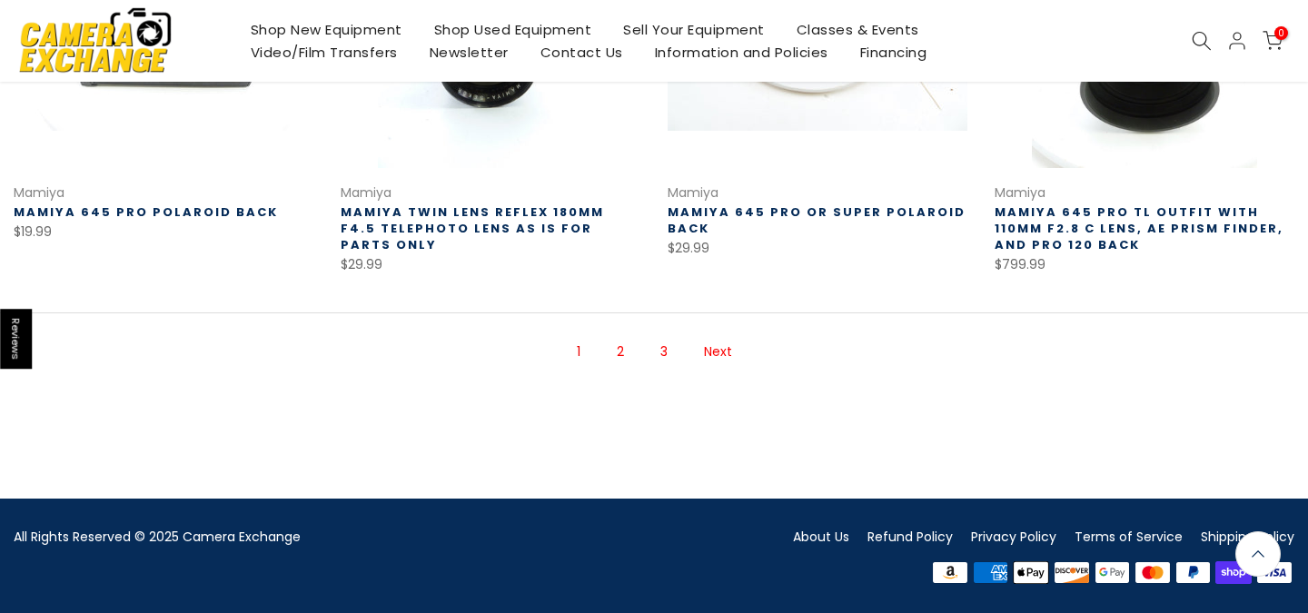
scroll to position [1386, 0]
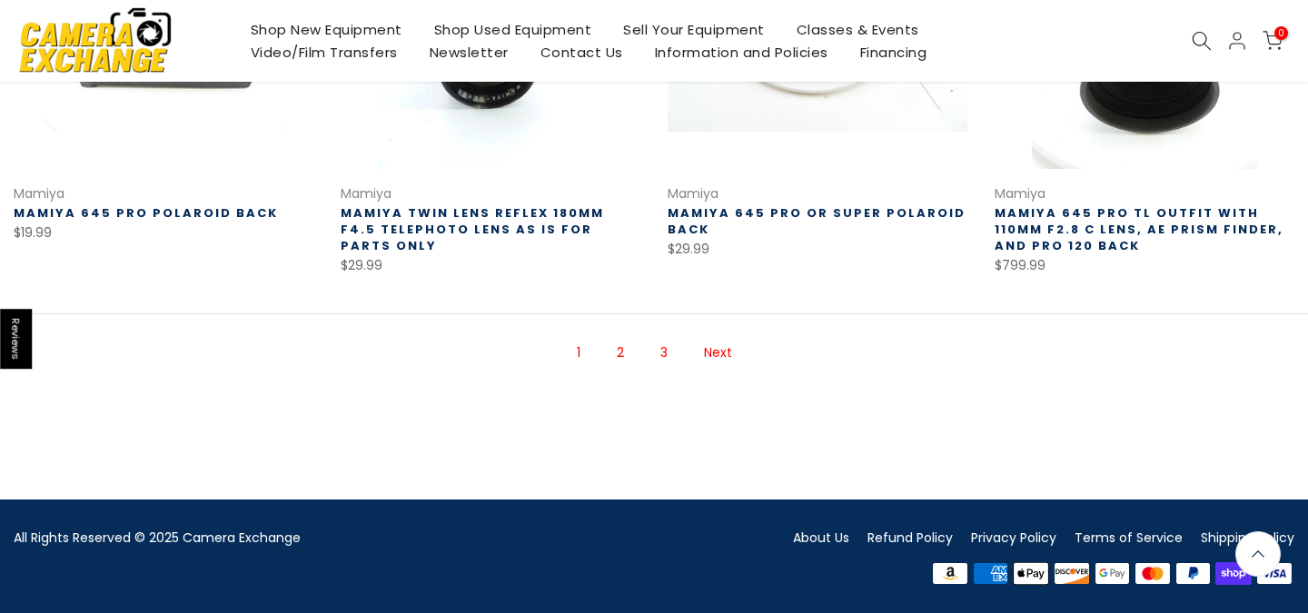
click at [726, 350] on link "Next" at bounding box center [718, 353] width 46 height 32
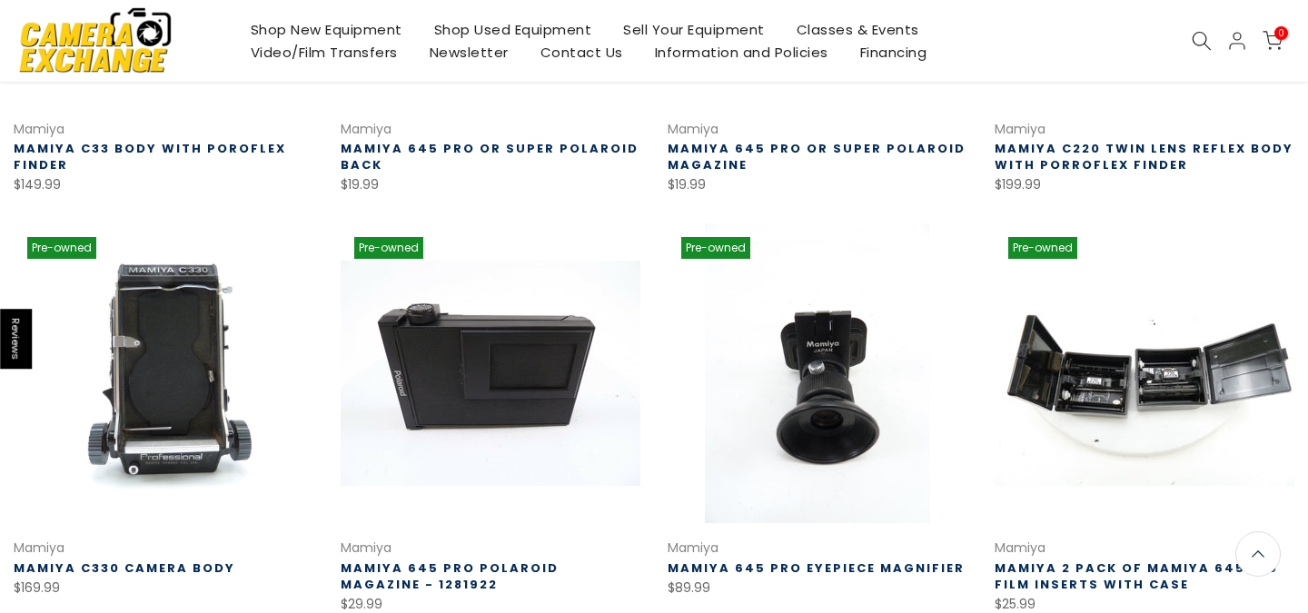
scroll to position [617, 0]
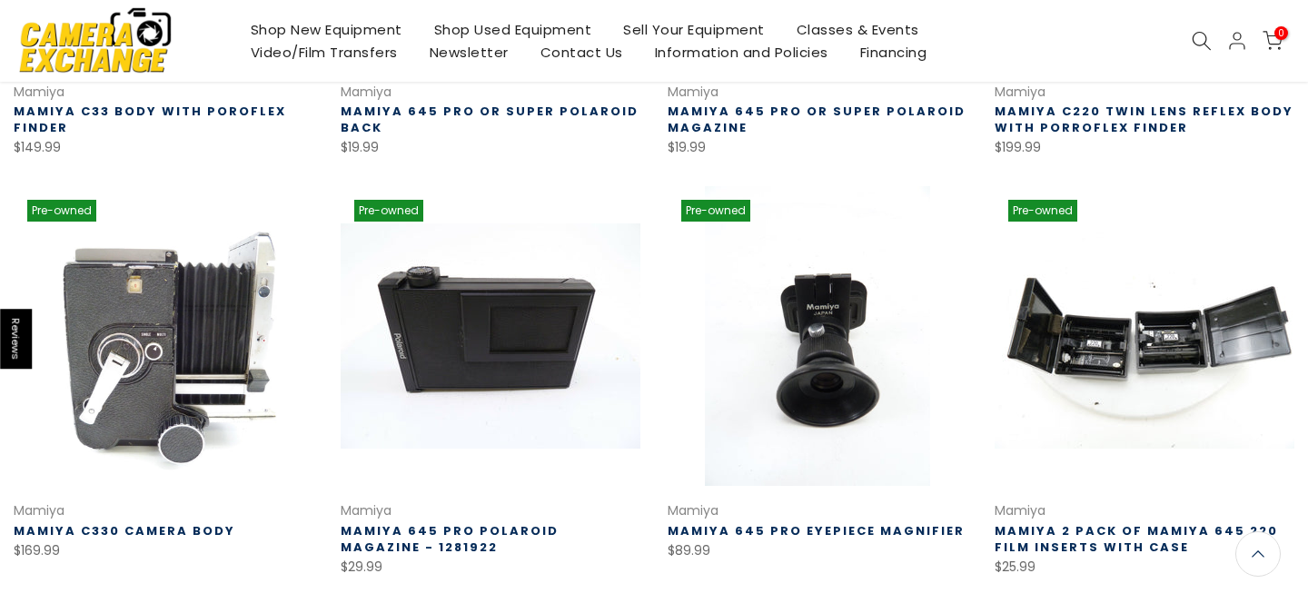
click at [254, 361] on link at bounding box center [164, 336] width 300 height 300
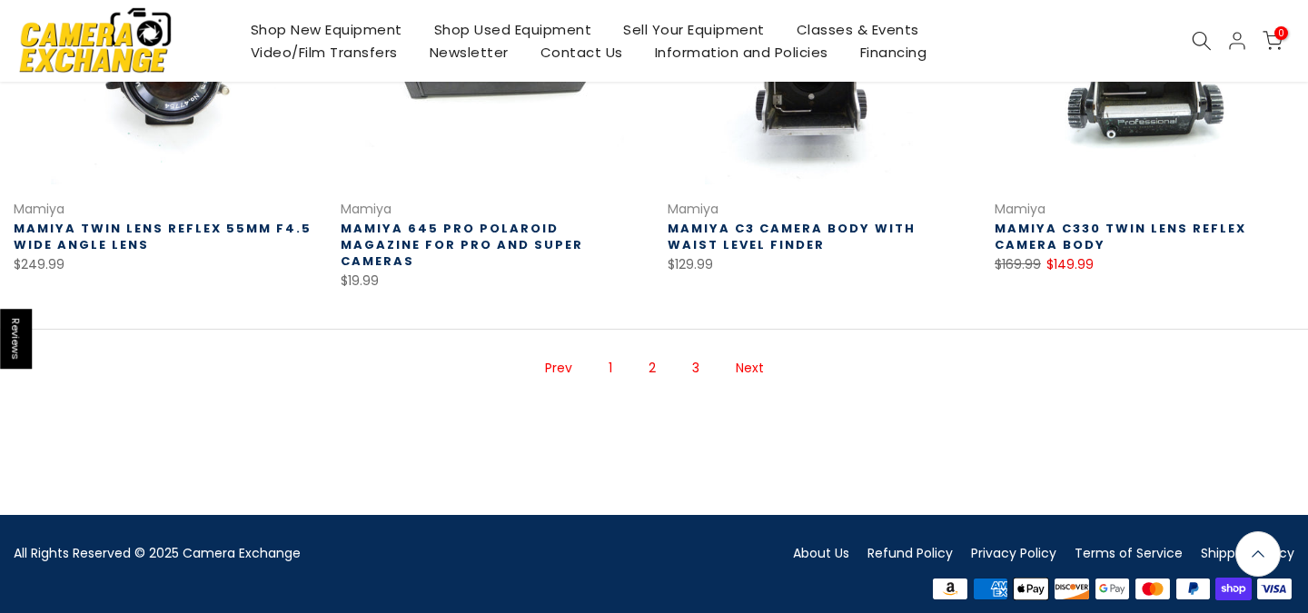
scroll to position [1335, 0]
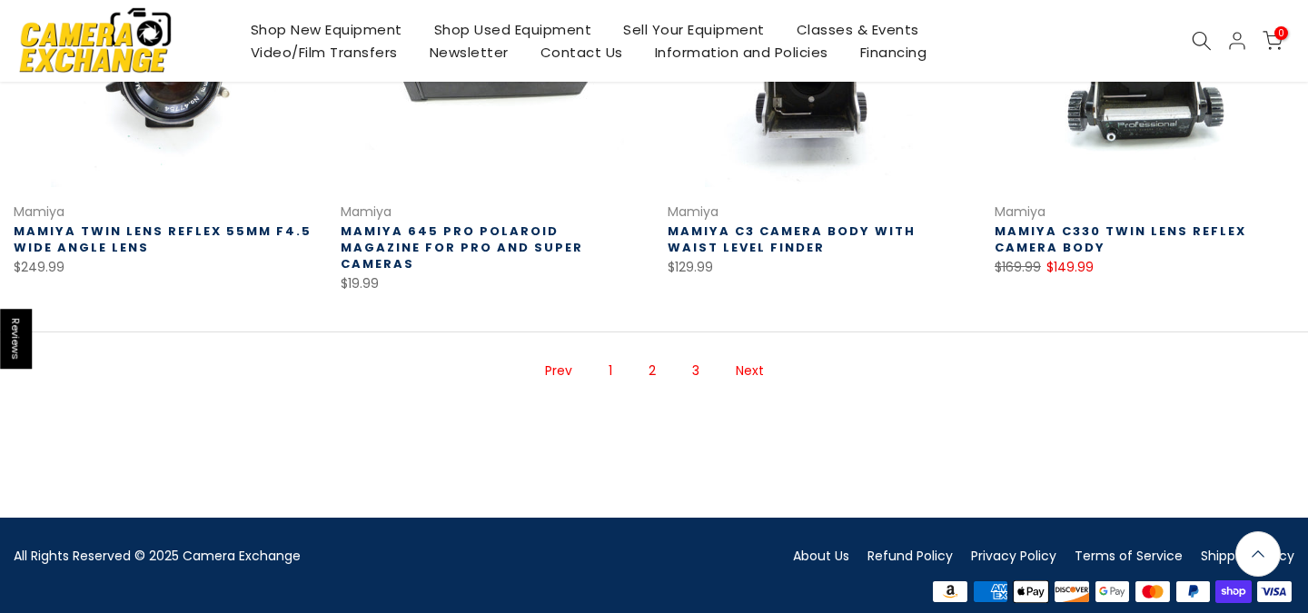
click at [743, 355] on link "Next" at bounding box center [749, 371] width 46 height 32
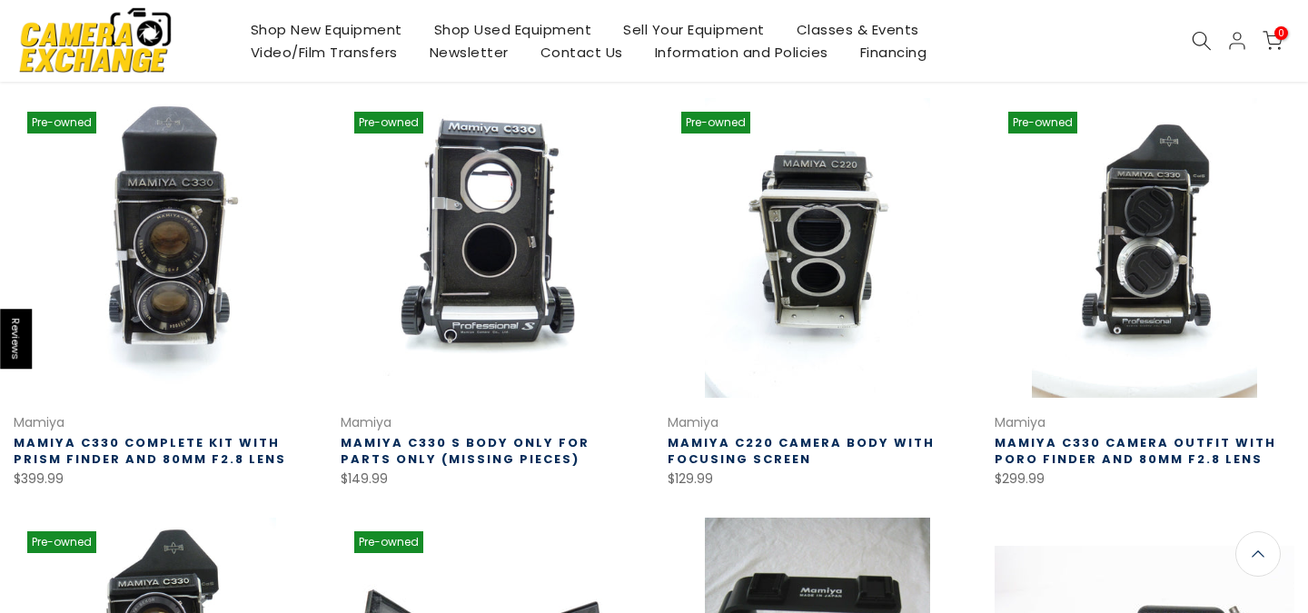
scroll to position [723, 0]
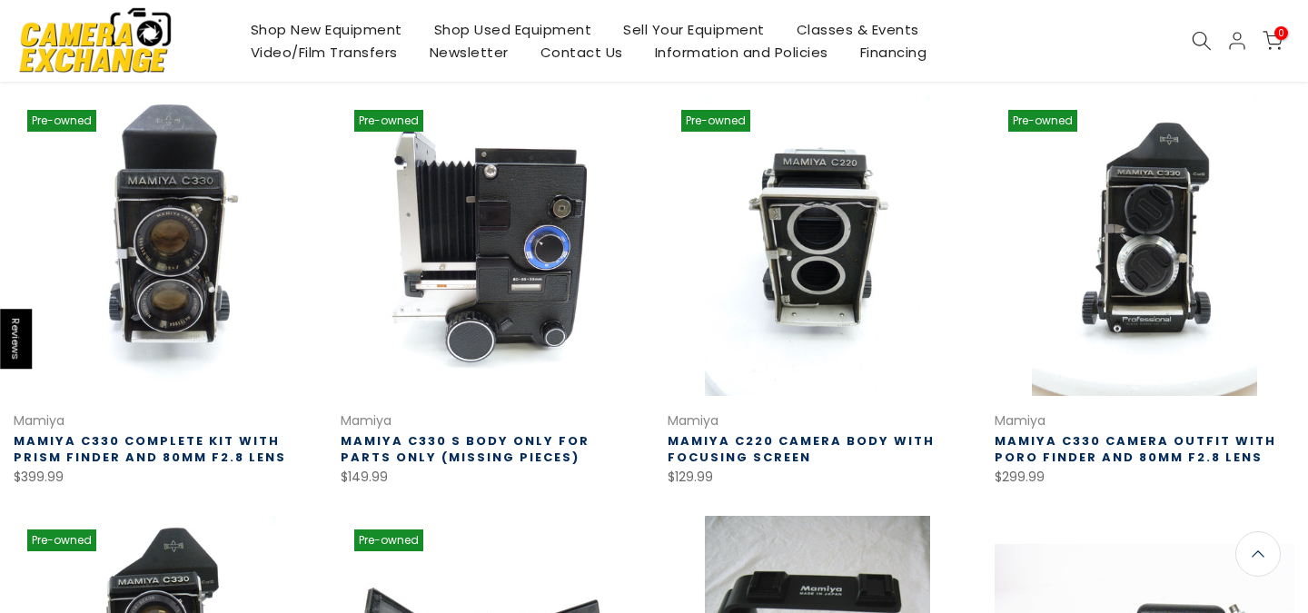
click at [587, 290] on link at bounding box center [490, 246] width 300 height 300
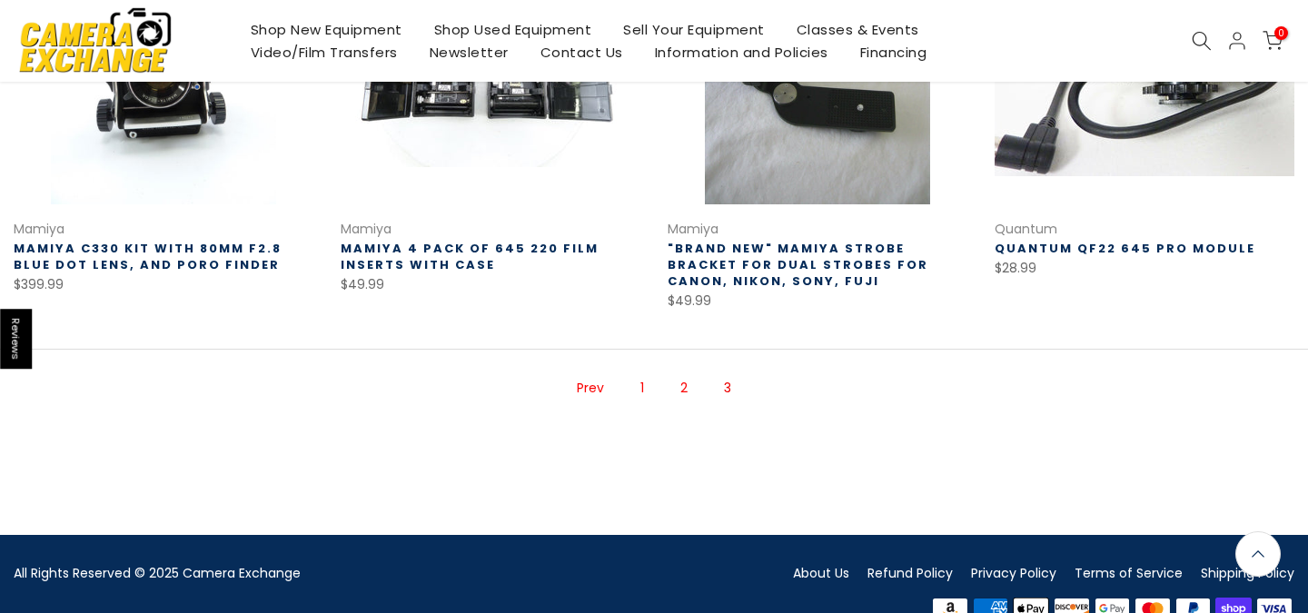
scroll to position [1333, 0]
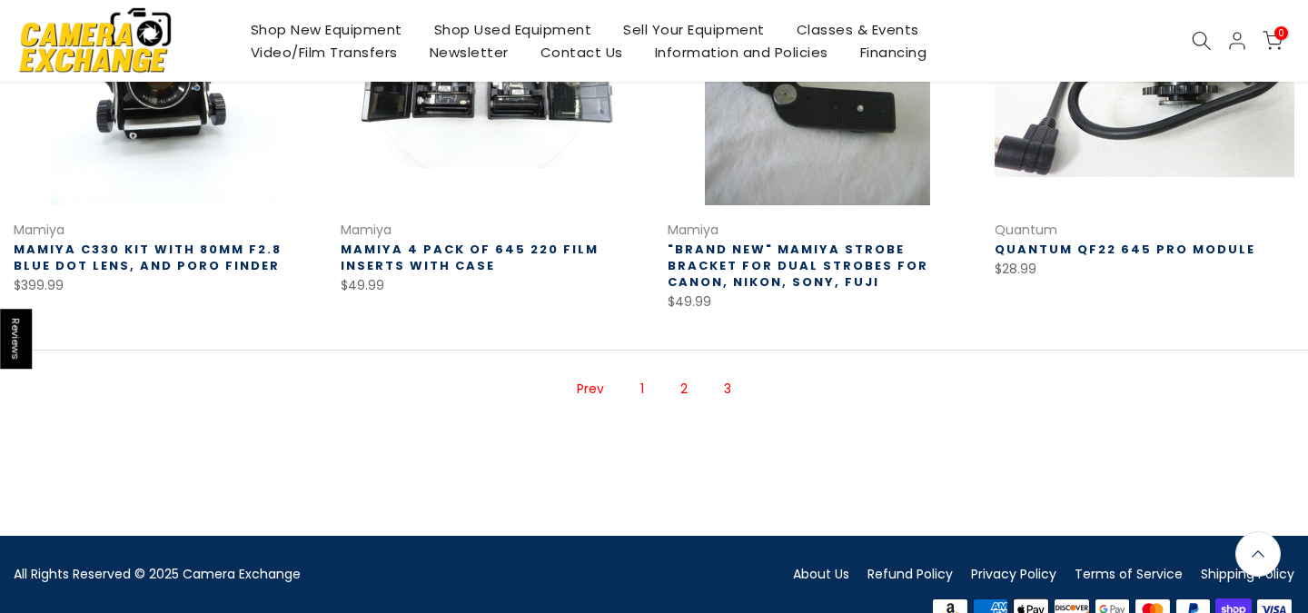
click at [729, 388] on span "3" at bounding box center [727, 389] width 25 height 32
click at [727, 384] on span "3" at bounding box center [727, 389] width 25 height 32
click at [685, 390] on link "2" at bounding box center [683, 389] width 25 height 32
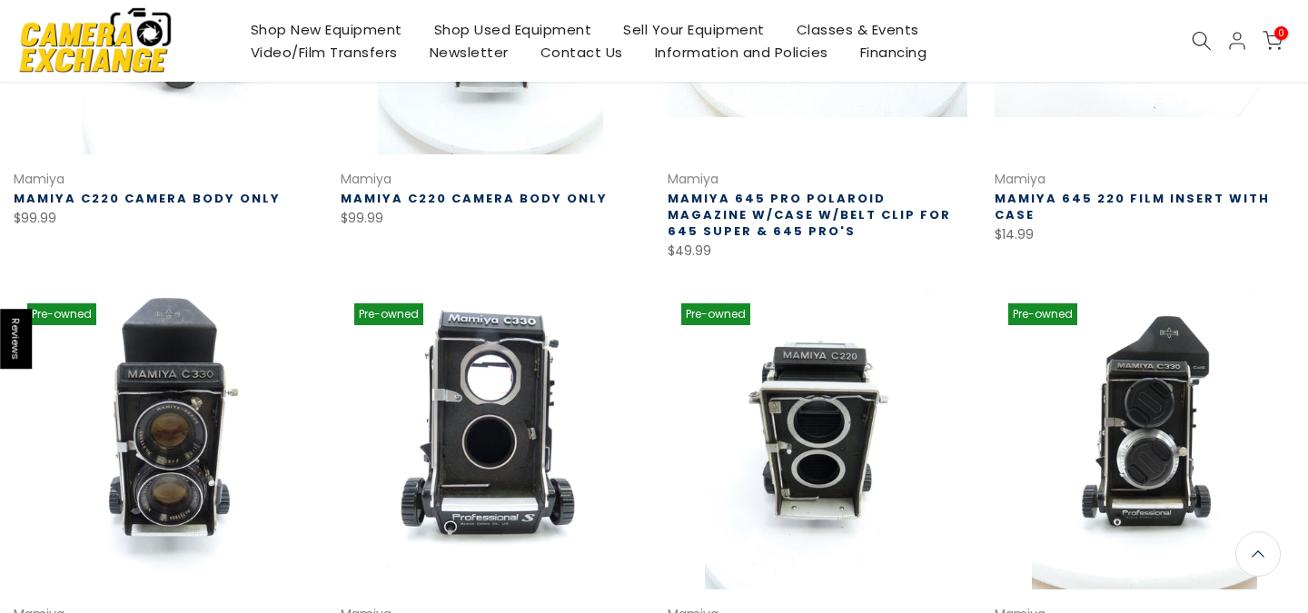
scroll to position [617, 0]
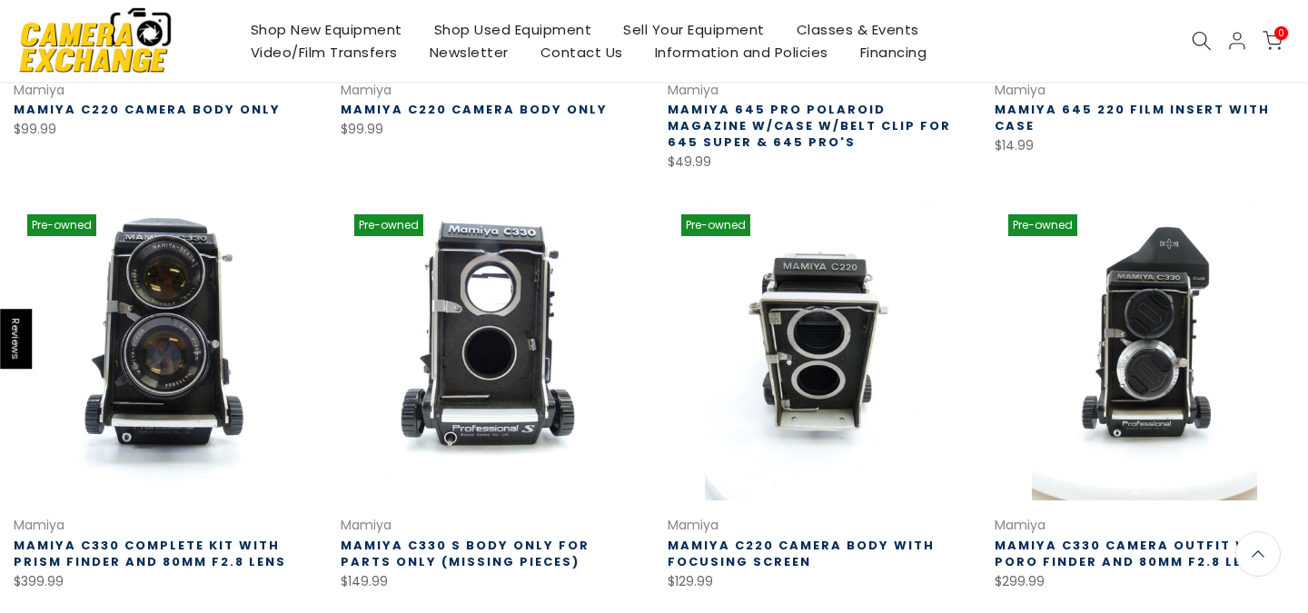
click at [221, 350] on link at bounding box center [164, 351] width 300 height 300
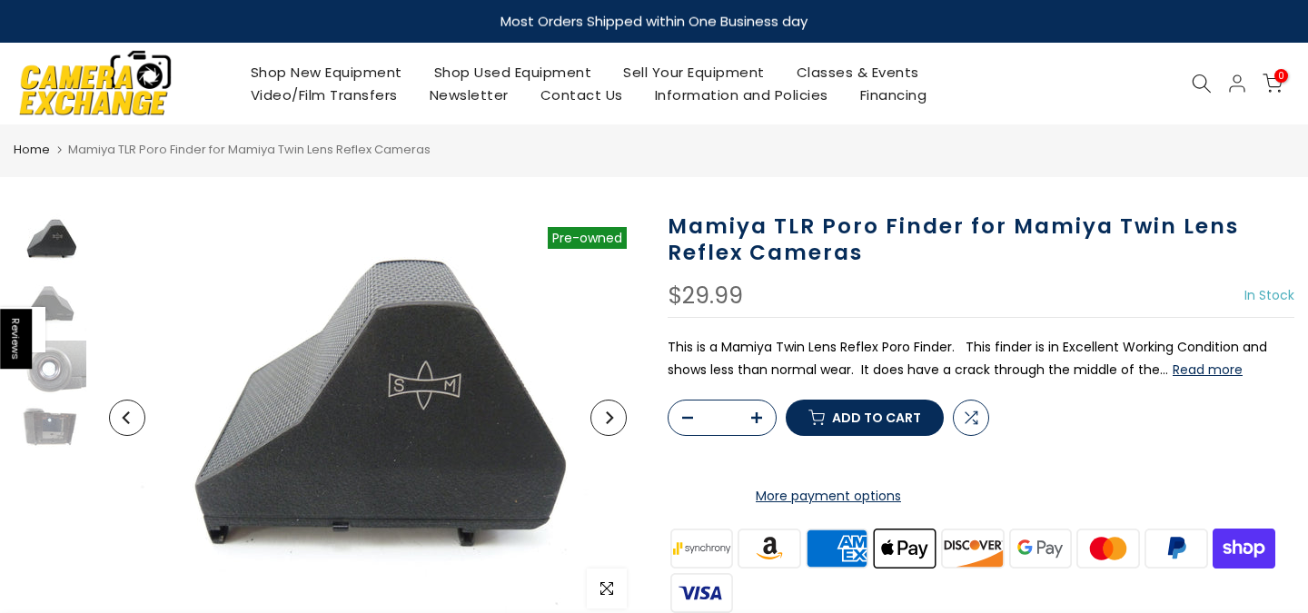
click at [1192, 370] on button "Read more" at bounding box center [1207, 369] width 70 height 16
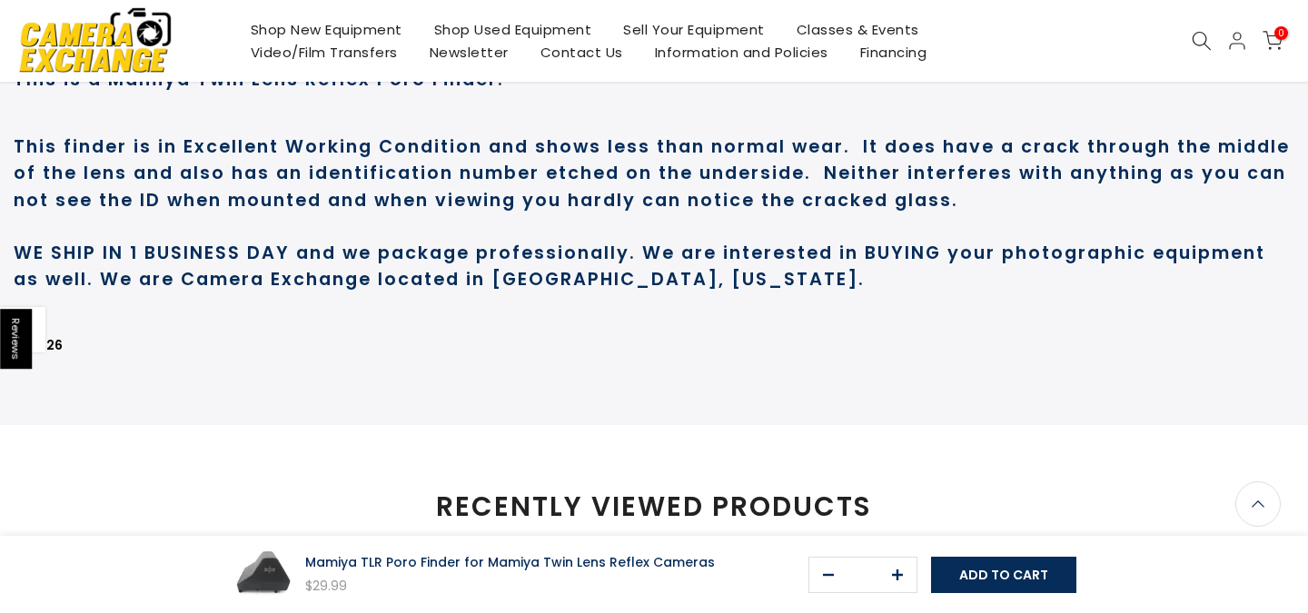
scroll to position [995, 0]
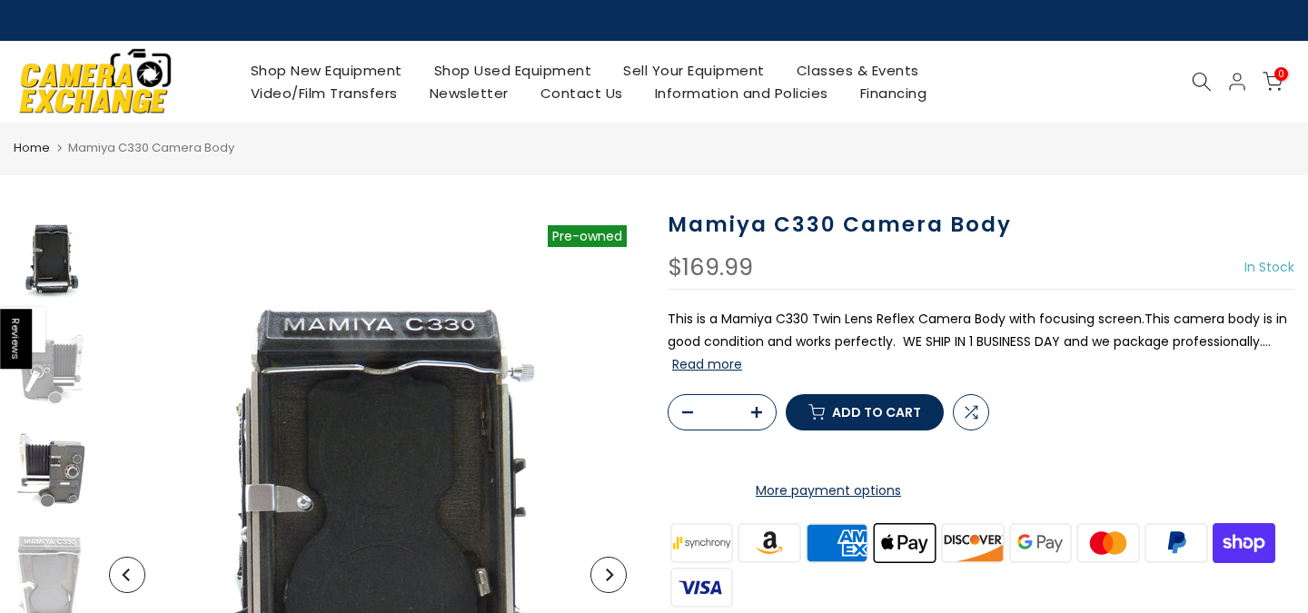
click at [63, 470] on img at bounding box center [50, 471] width 73 height 97
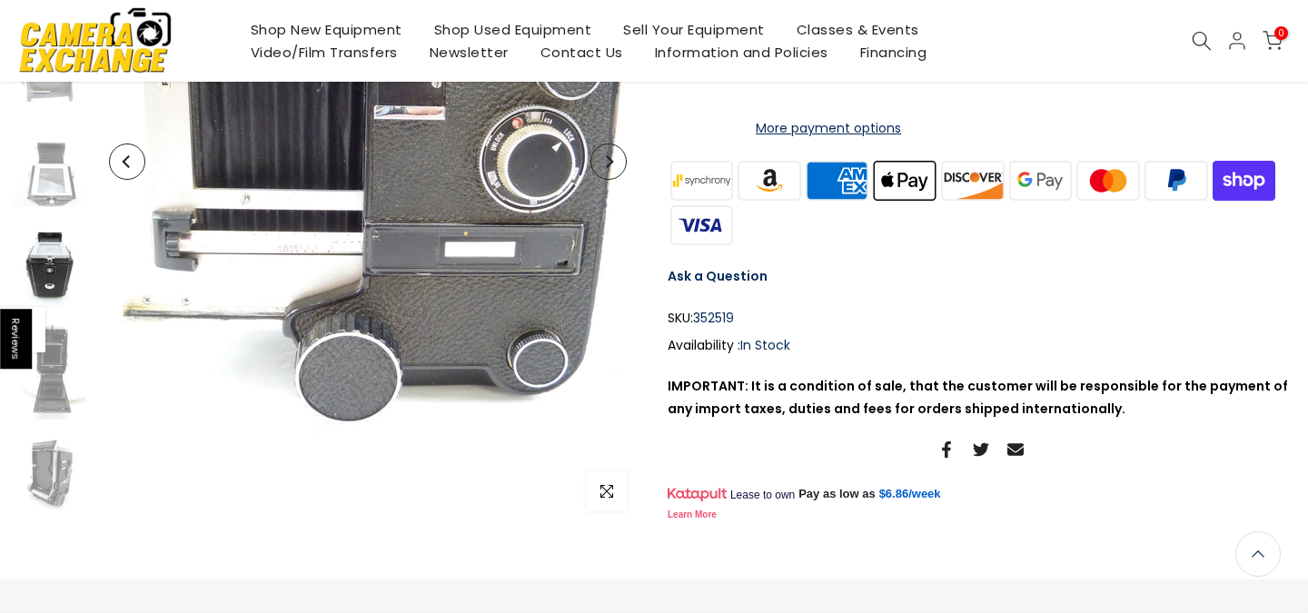
scroll to position [430, 0]
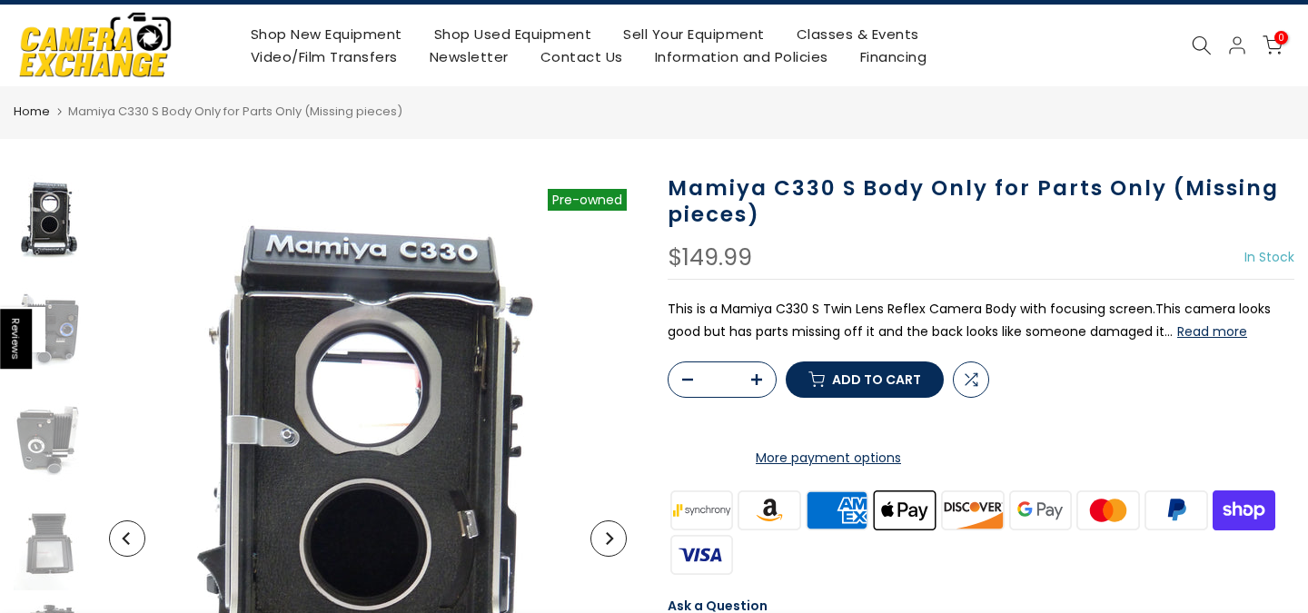
scroll to position [41, 0]
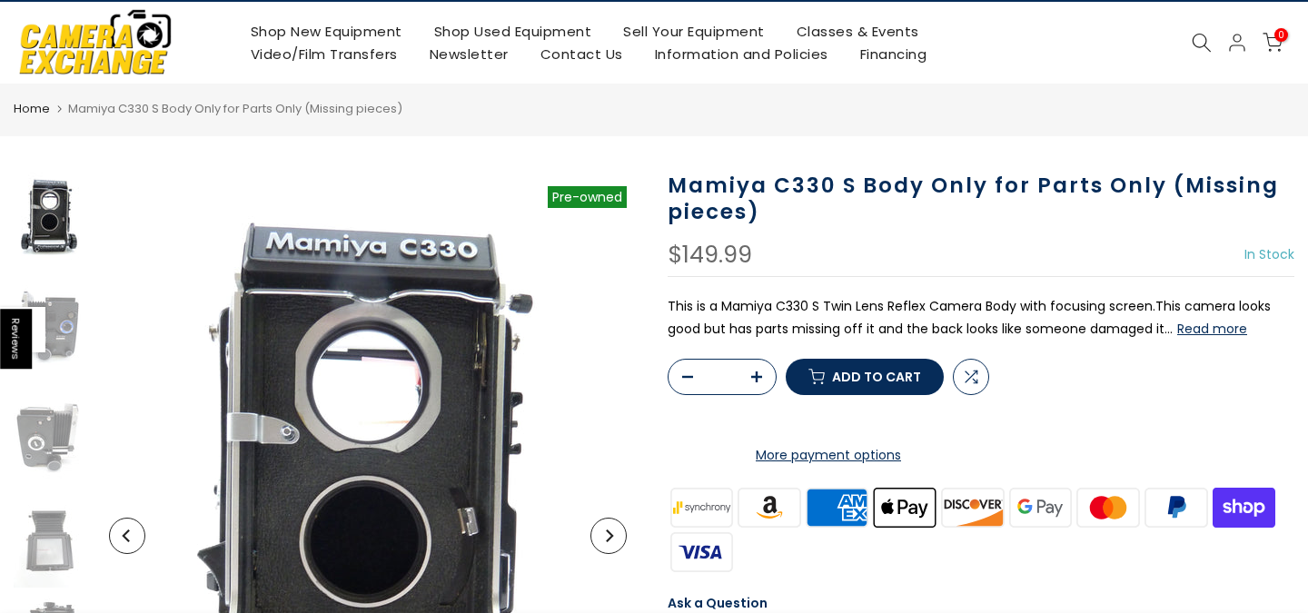
click at [1225, 326] on button "Read more" at bounding box center [1212, 329] width 70 height 16
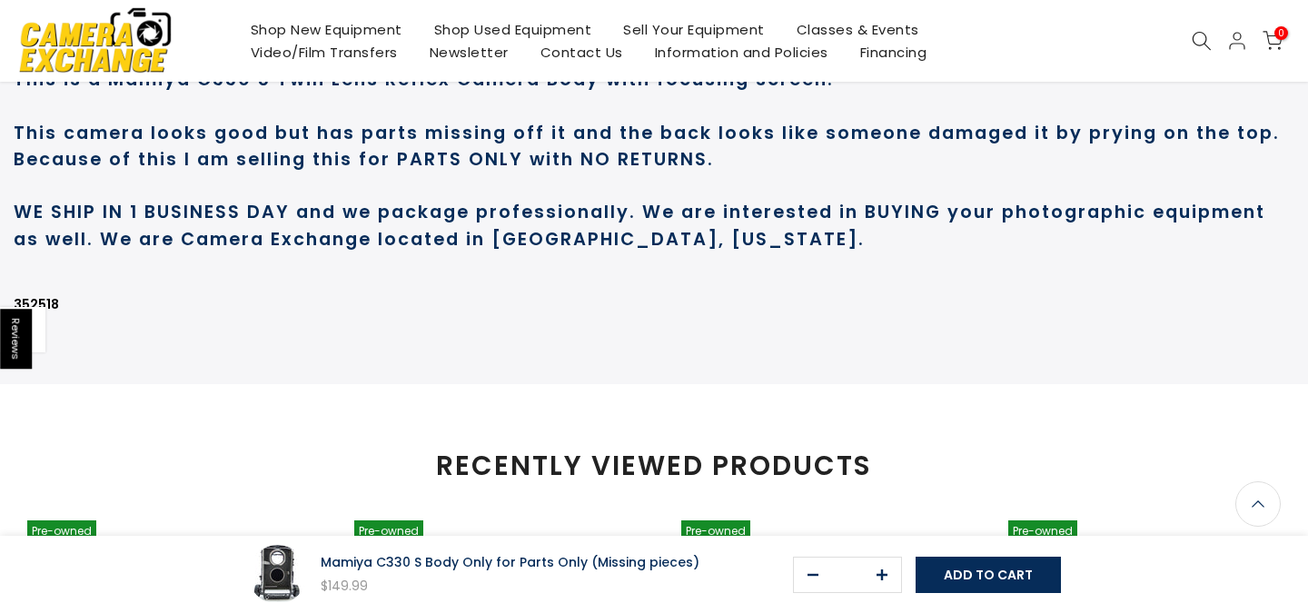
scroll to position [1040, 0]
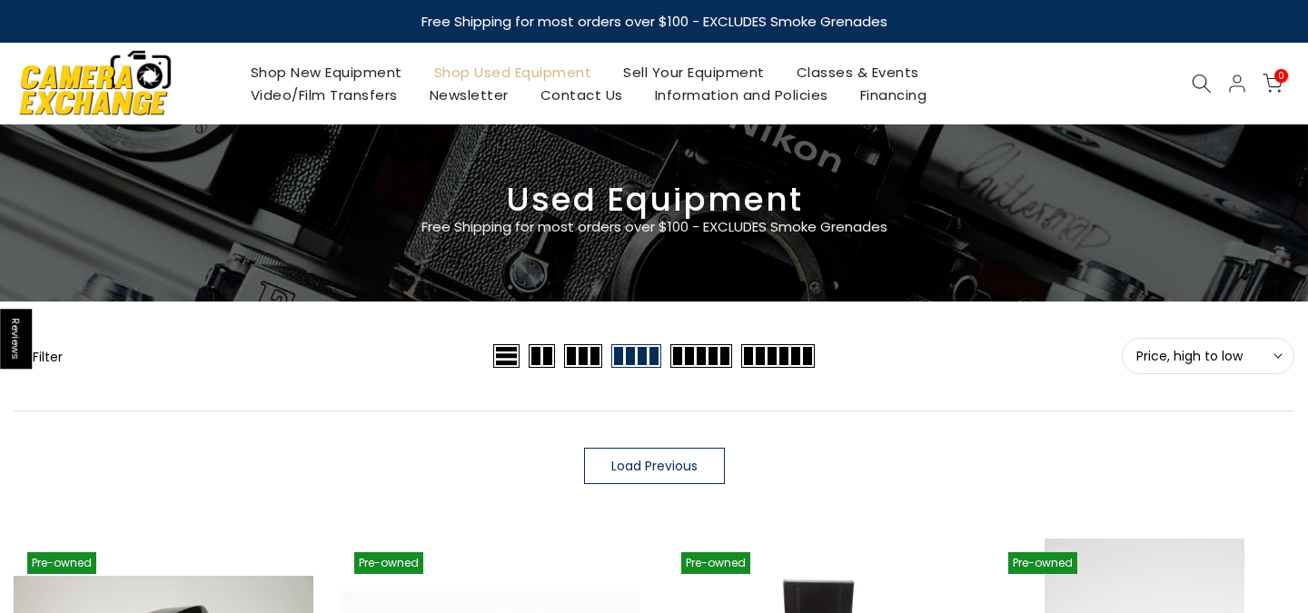
click at [1195, 76] on icon at bounding box center [1201, 84] width 20 height 20
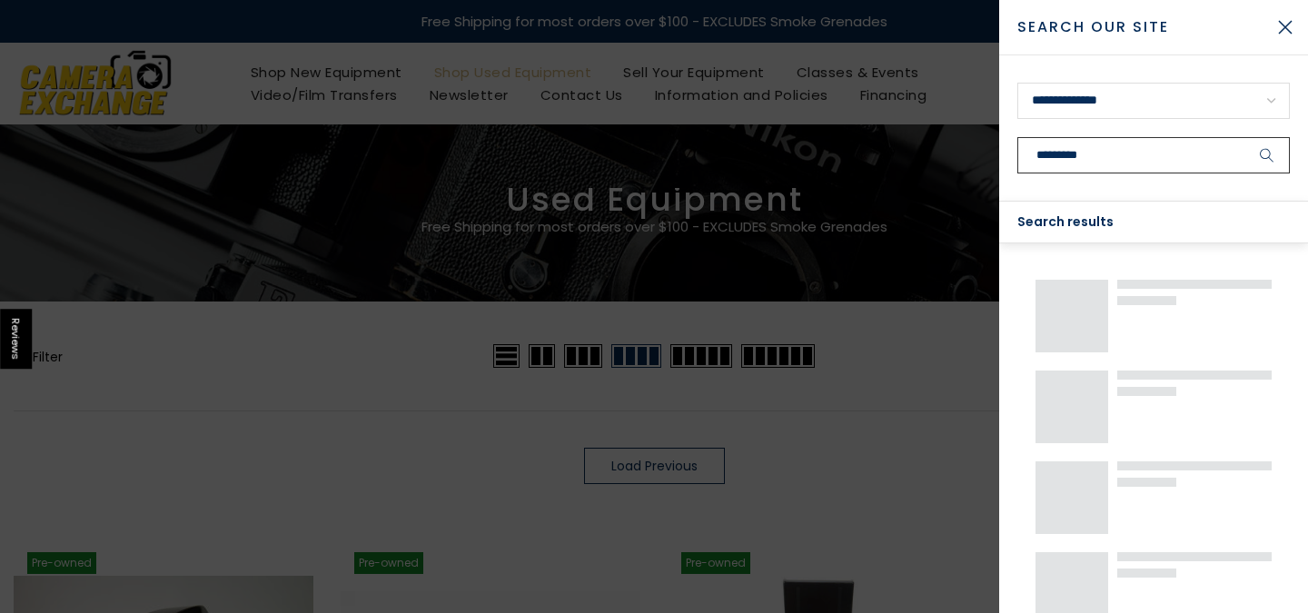
type input "*********"
click at [1267, 155] on button "submit" at bounding box center [1266, 155] width 45 height 36
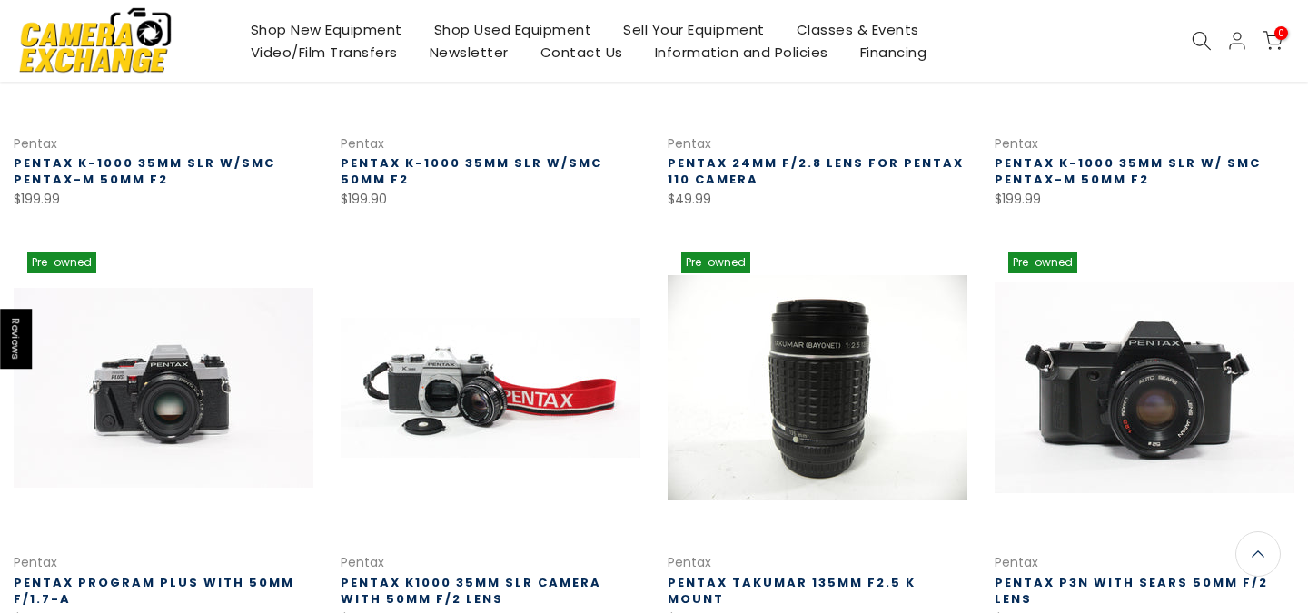
scroll to position [586, 0]
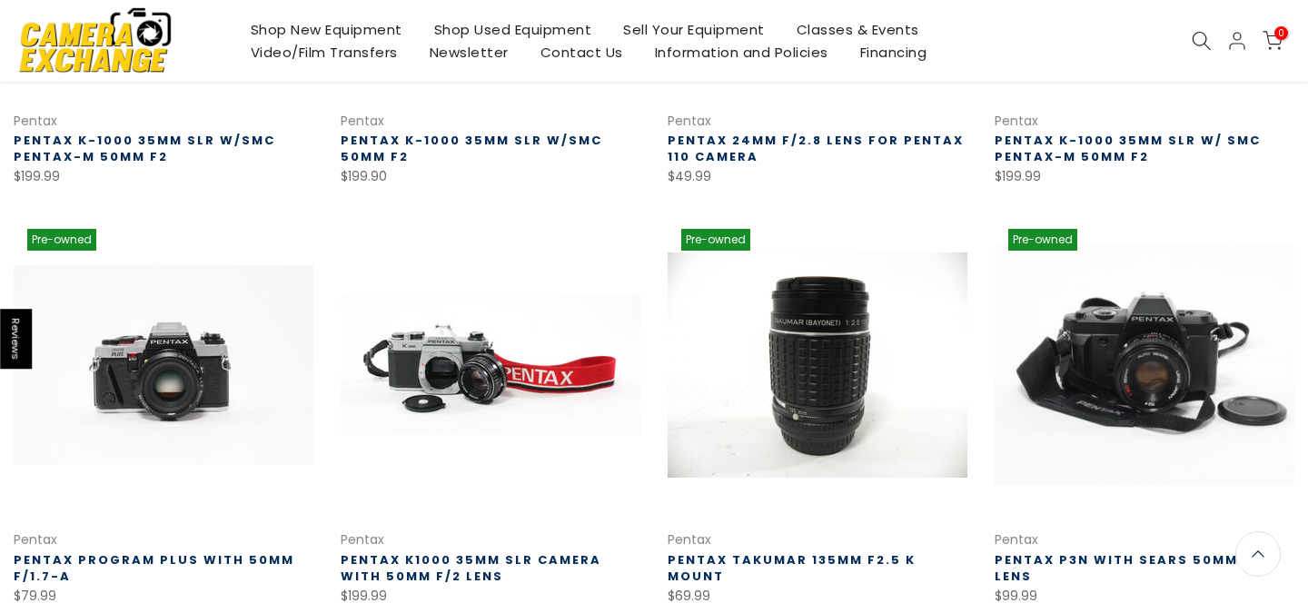
click at [1053, 255] on link at bounding box center [1144, 365] width 300 height 300
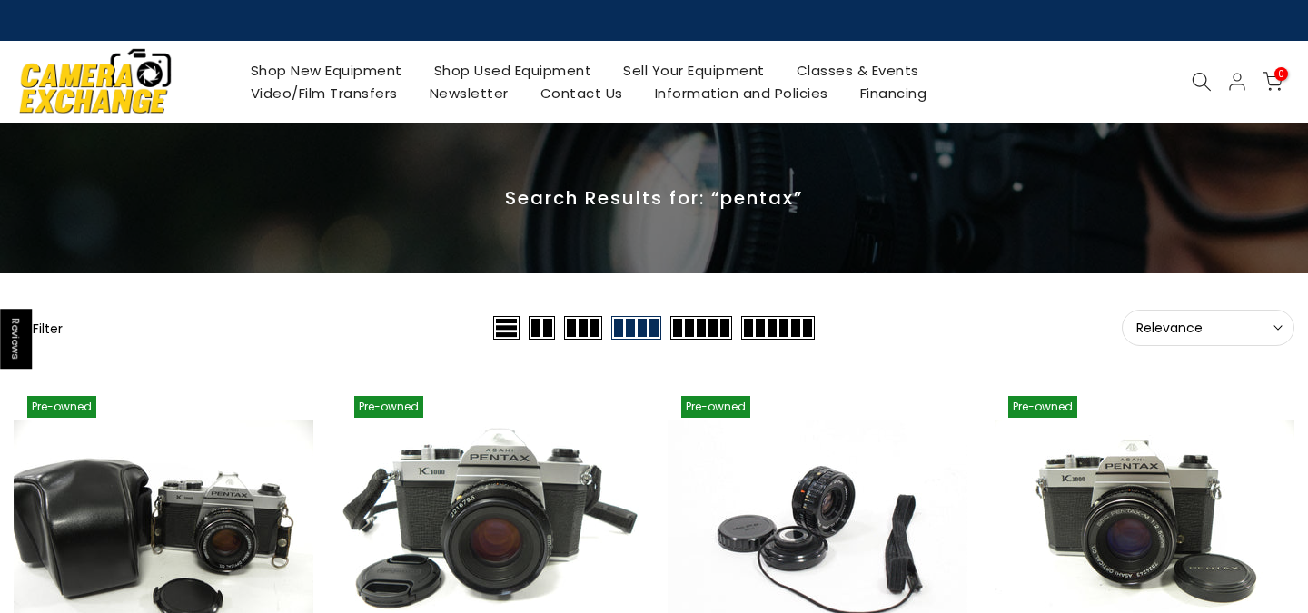
scroll to position [0, 0]
click at [1197, 83] on icon at bounding box center [1201, 82] width 20 height 20
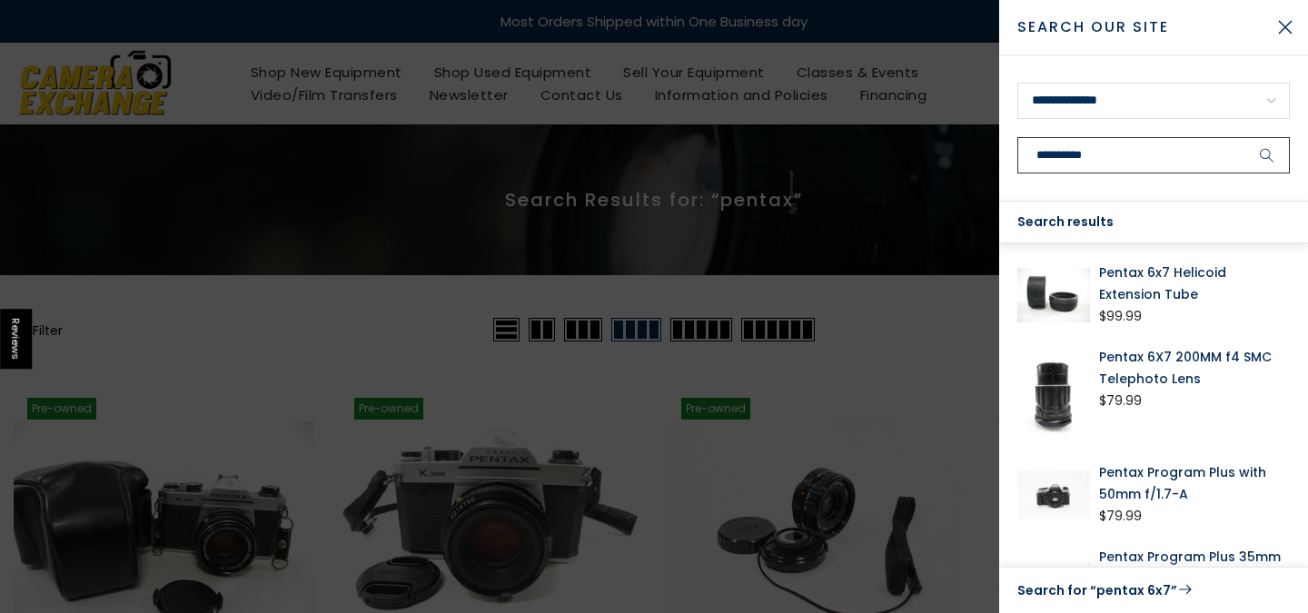
click at [1109, 153] on input "**********" at bounding box center [1153, 155] width 272 height 36
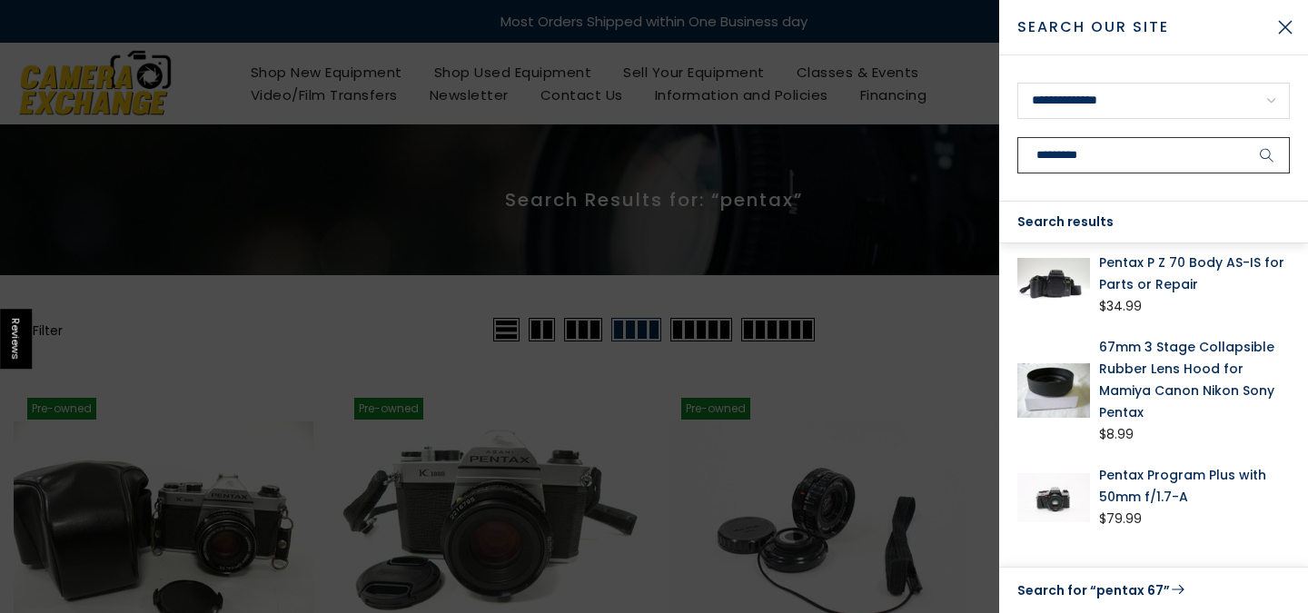
scroll to position [210, 0]
type input "*********"
click at [791, 276] on div at bounding box center [654, 306] width 1308 height 613
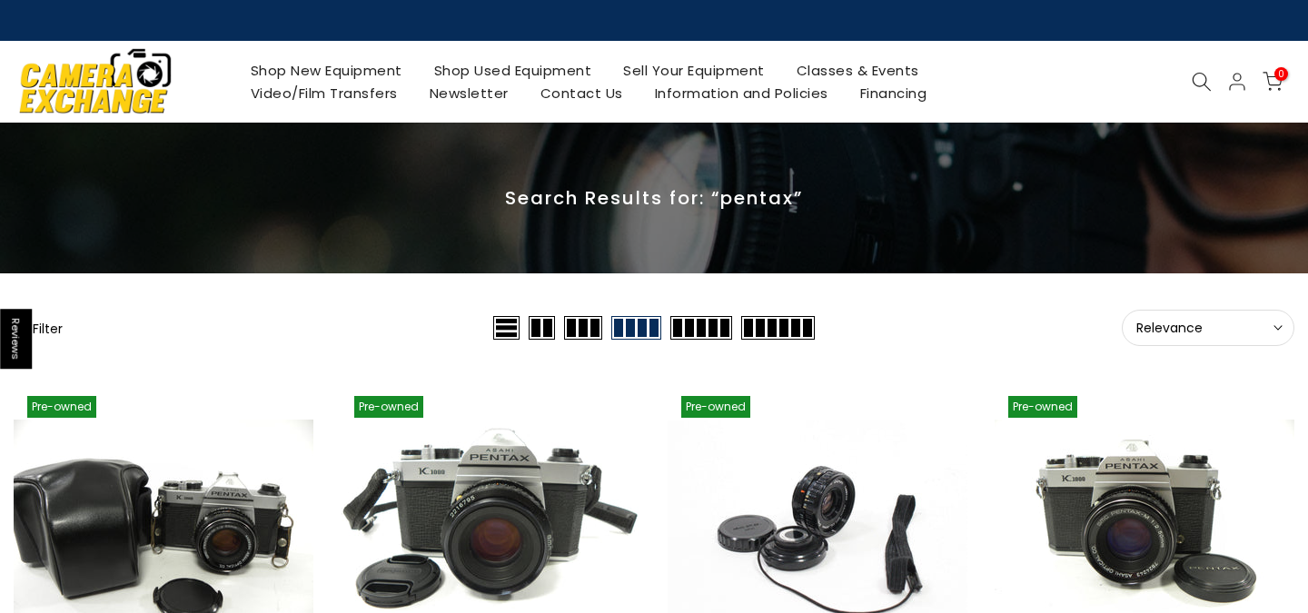
scroll to position [0, 0]
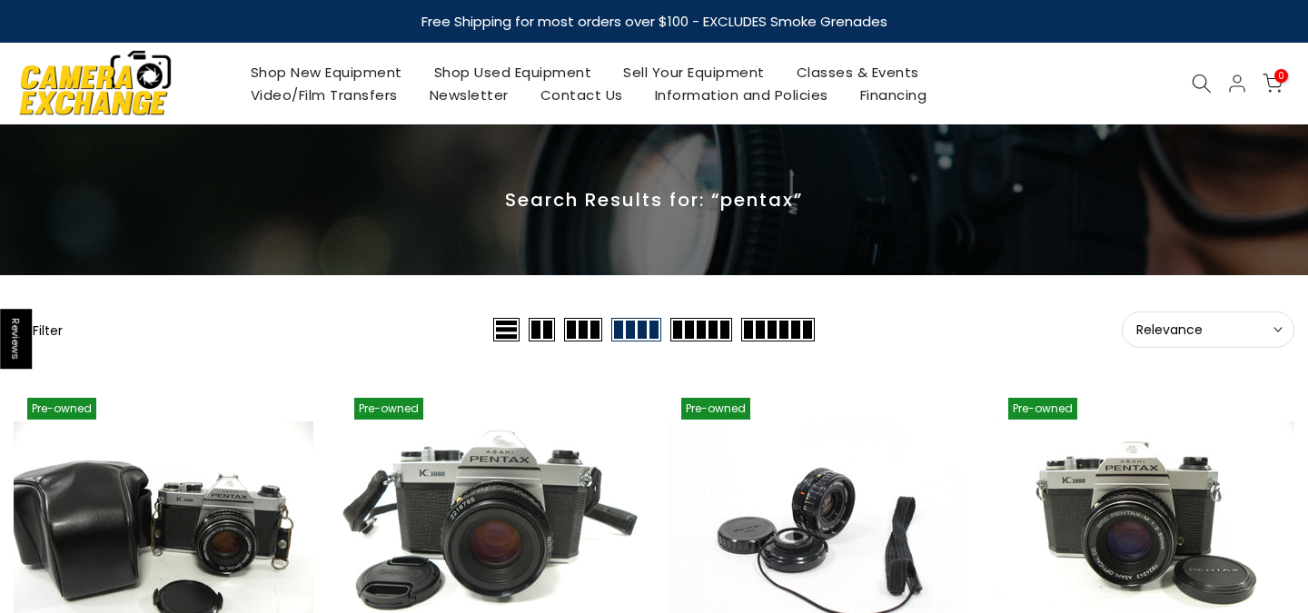
click at [528, 74] on link "Shop Used Equipment" at bounding box center [513, 72] width 190 height 23
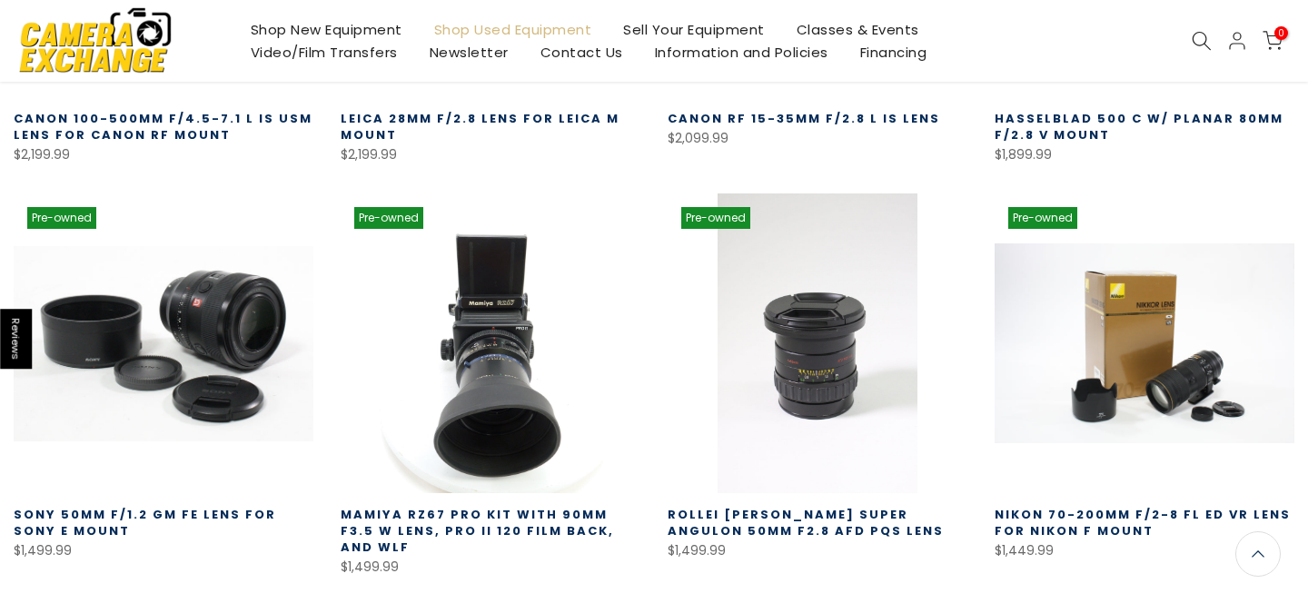
scroll to position [1113, 0]
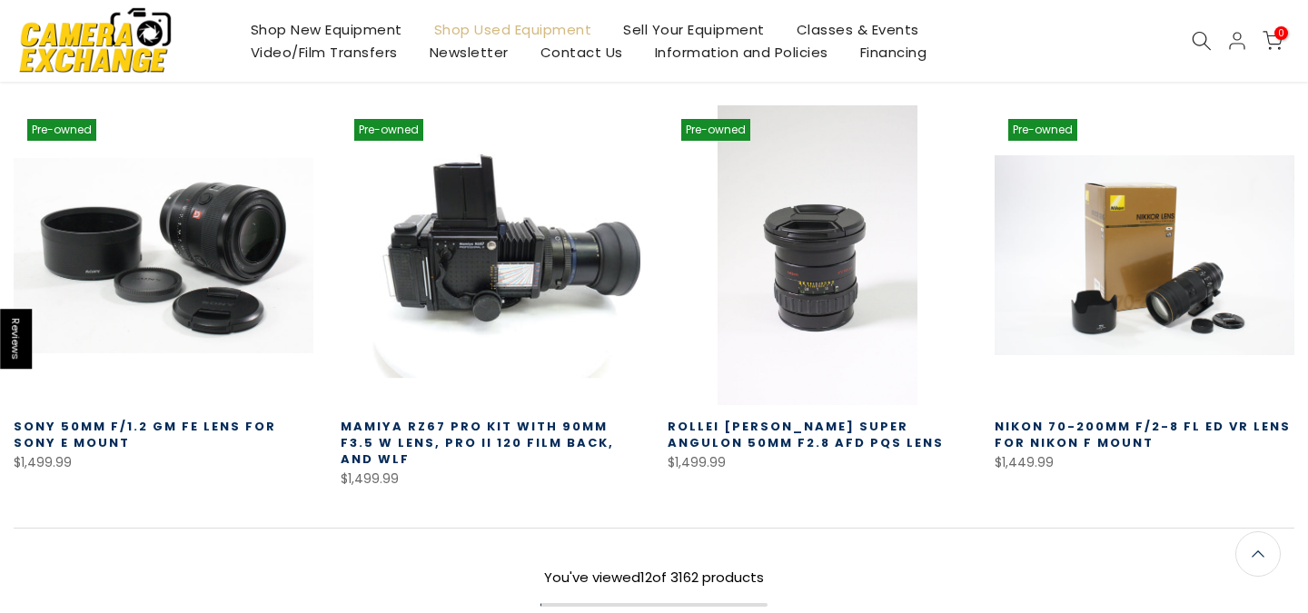
click at [554, 293] on link at bounding box center [490, 255] width 300 height 300
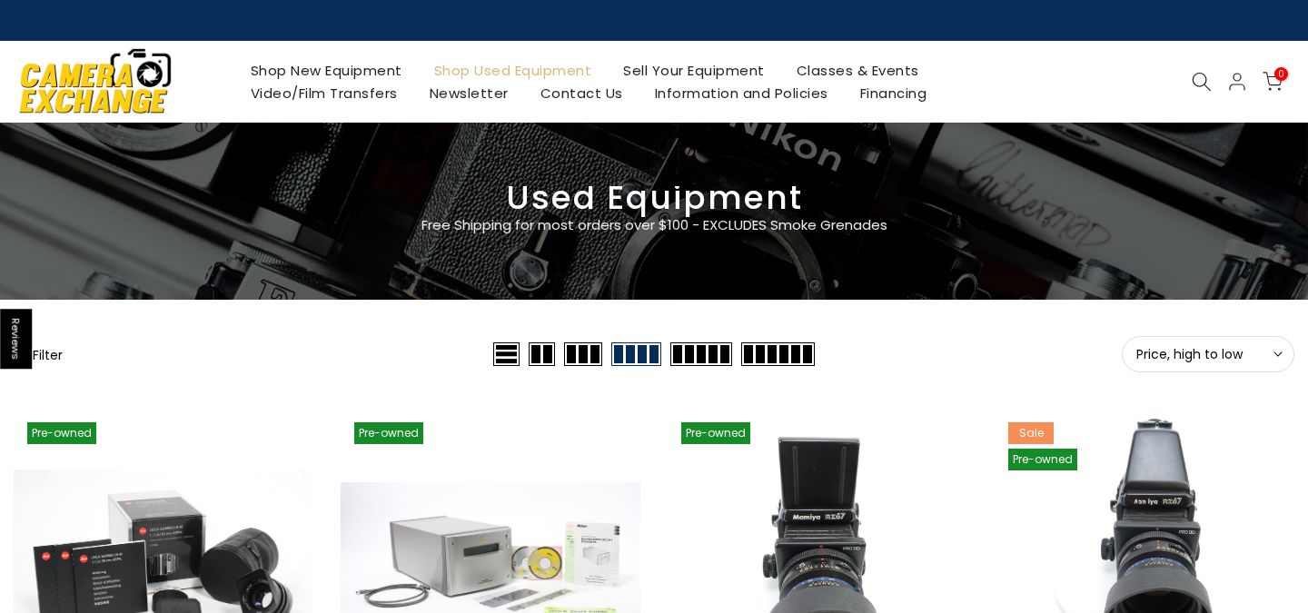
scroll to position [0, 0]
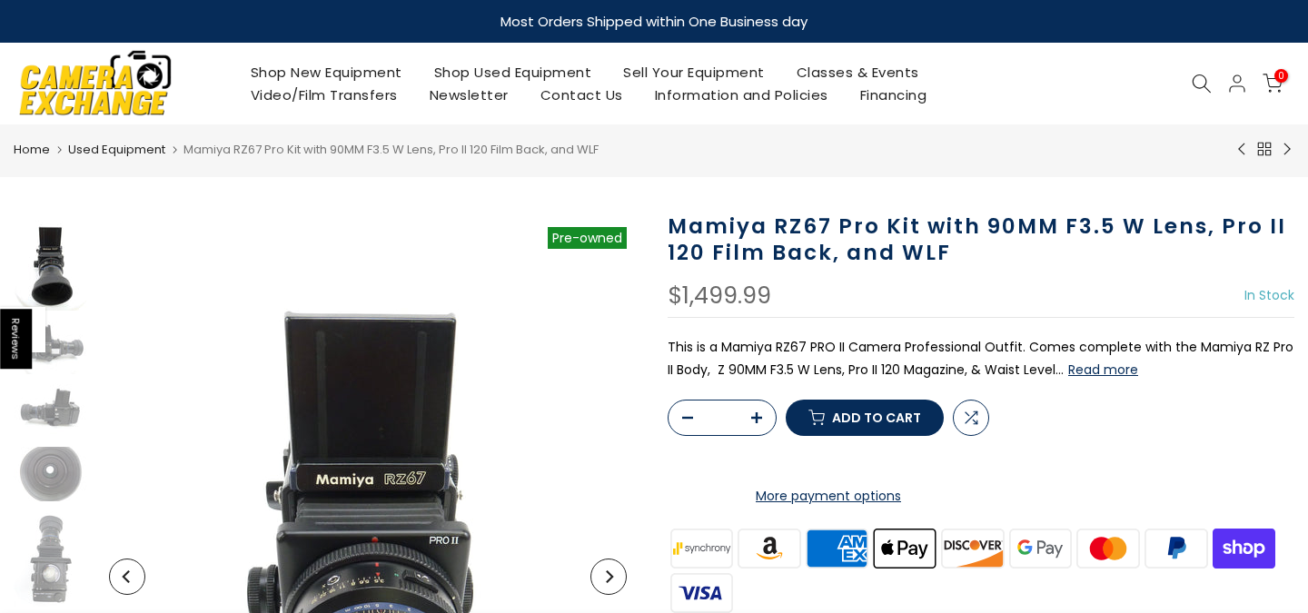
click at [1092, 364] on button "Read more" at bounding box center [1103, 369] width 70 height 16
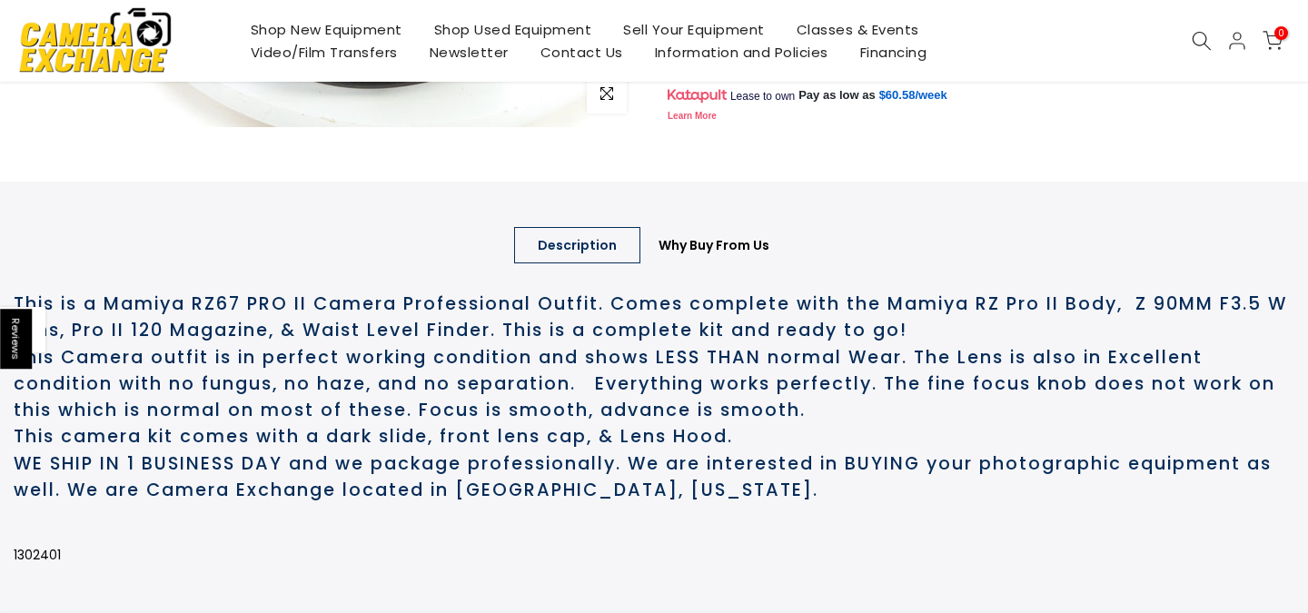
scroll to position [1014, 0]
